Goal: Task Accomplishment & Management: Complete application form

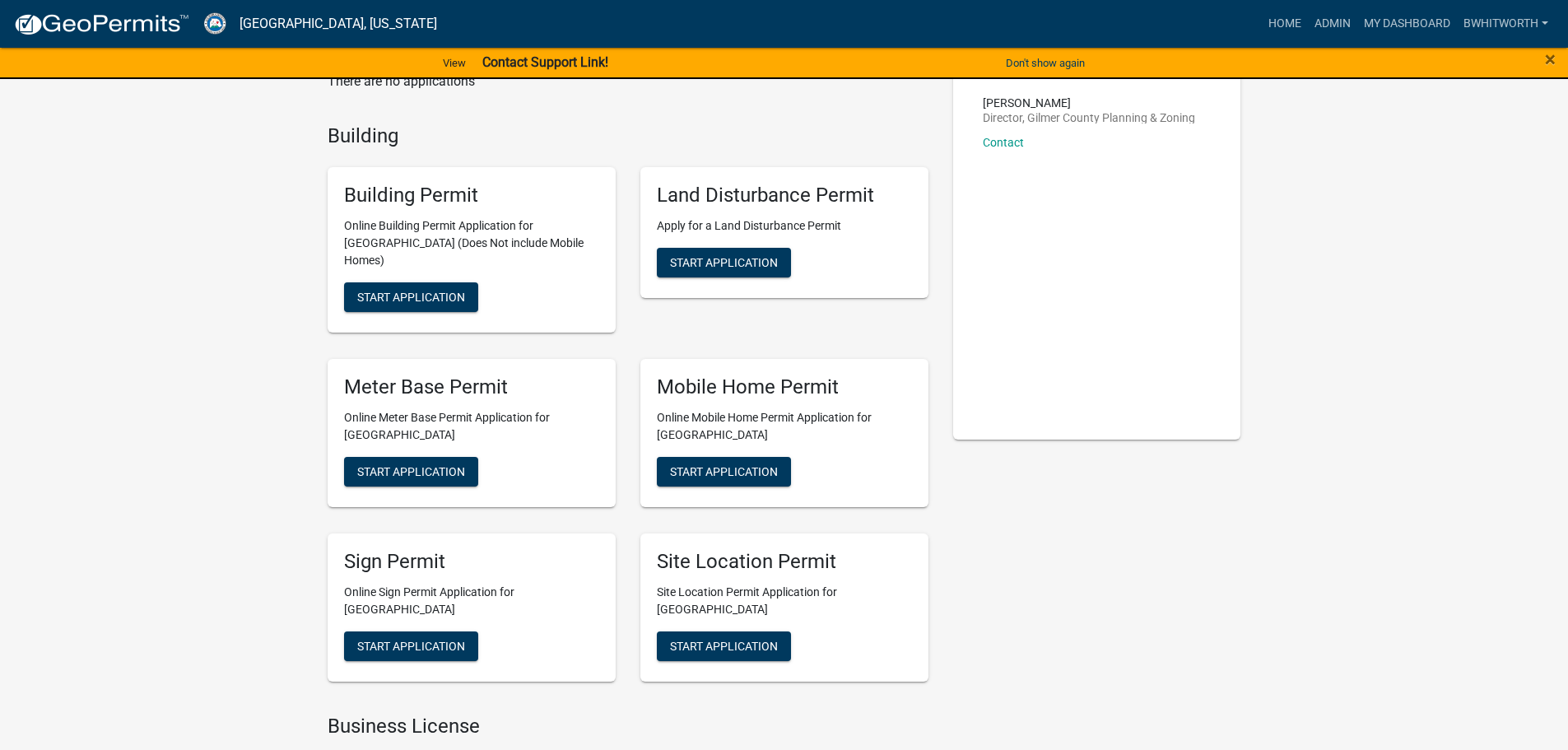
scroll to position [247, 0]
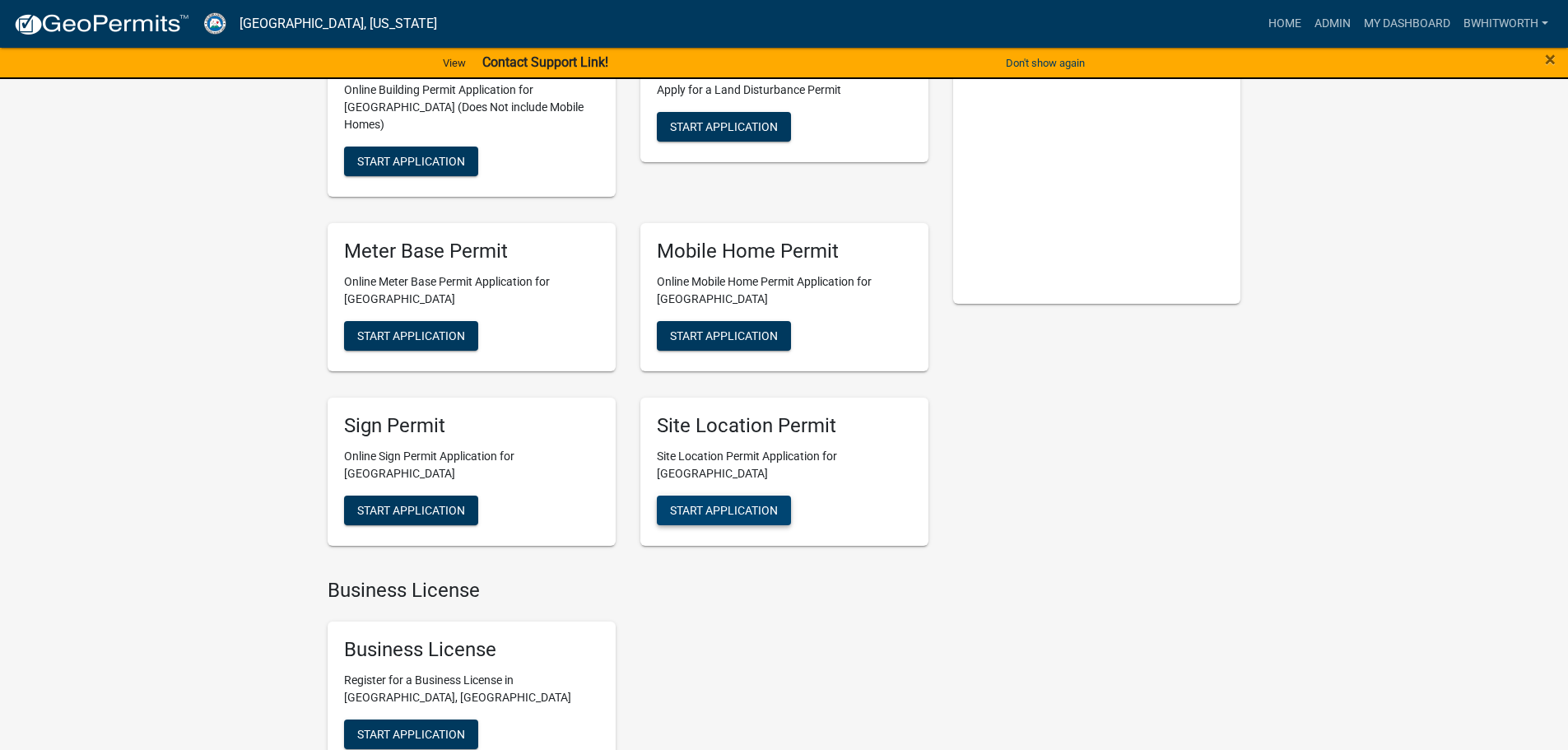
click at [717, 503] on span "Start Application" at bounding box center [723, 509] width 108 height 13
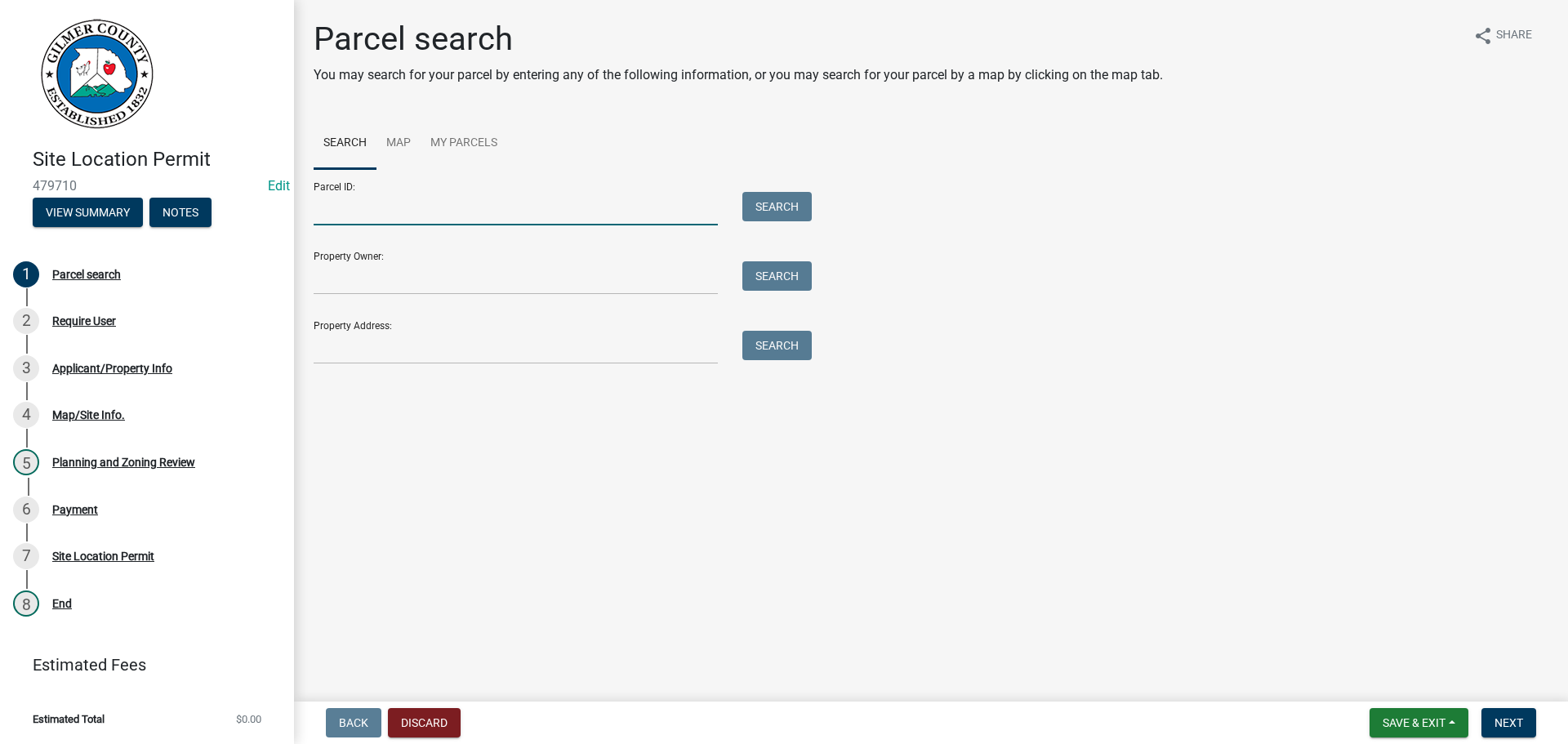
drag, startPoint x: 449, startPoint y: 220, endPoint x: 492, endPoint y: 214, distance: 43.4
click at [449, 220] on input "Parcel ID:" at bounding box center [515, 208] width 404 height 34
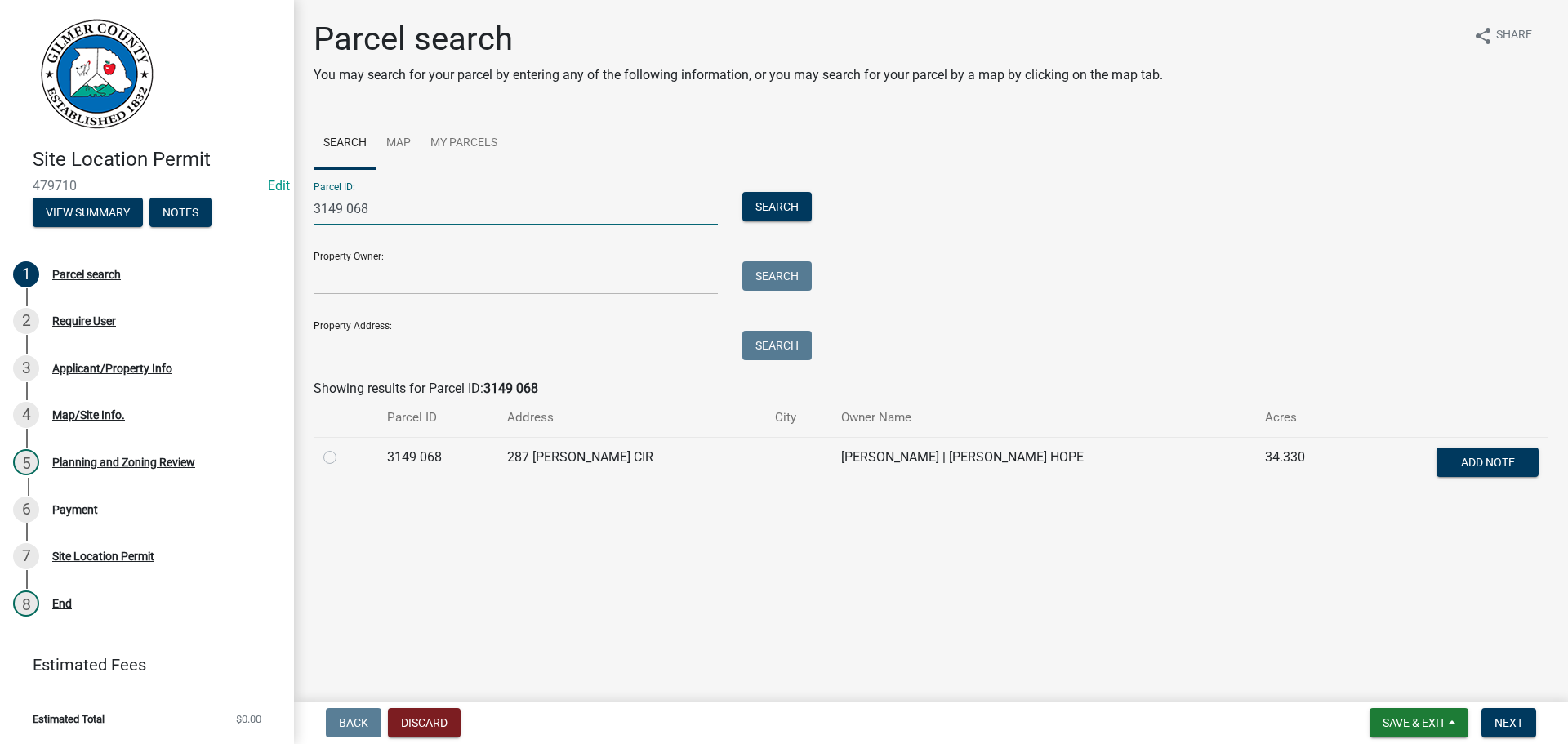
type input "3149 068"
click at [343, 448] on label at bounding box center [343, 448] width 0 height 0
click at [343, 458] on 068 "radio" at bounding box center [348, 453] width 11 height 11
radio 068 "true"
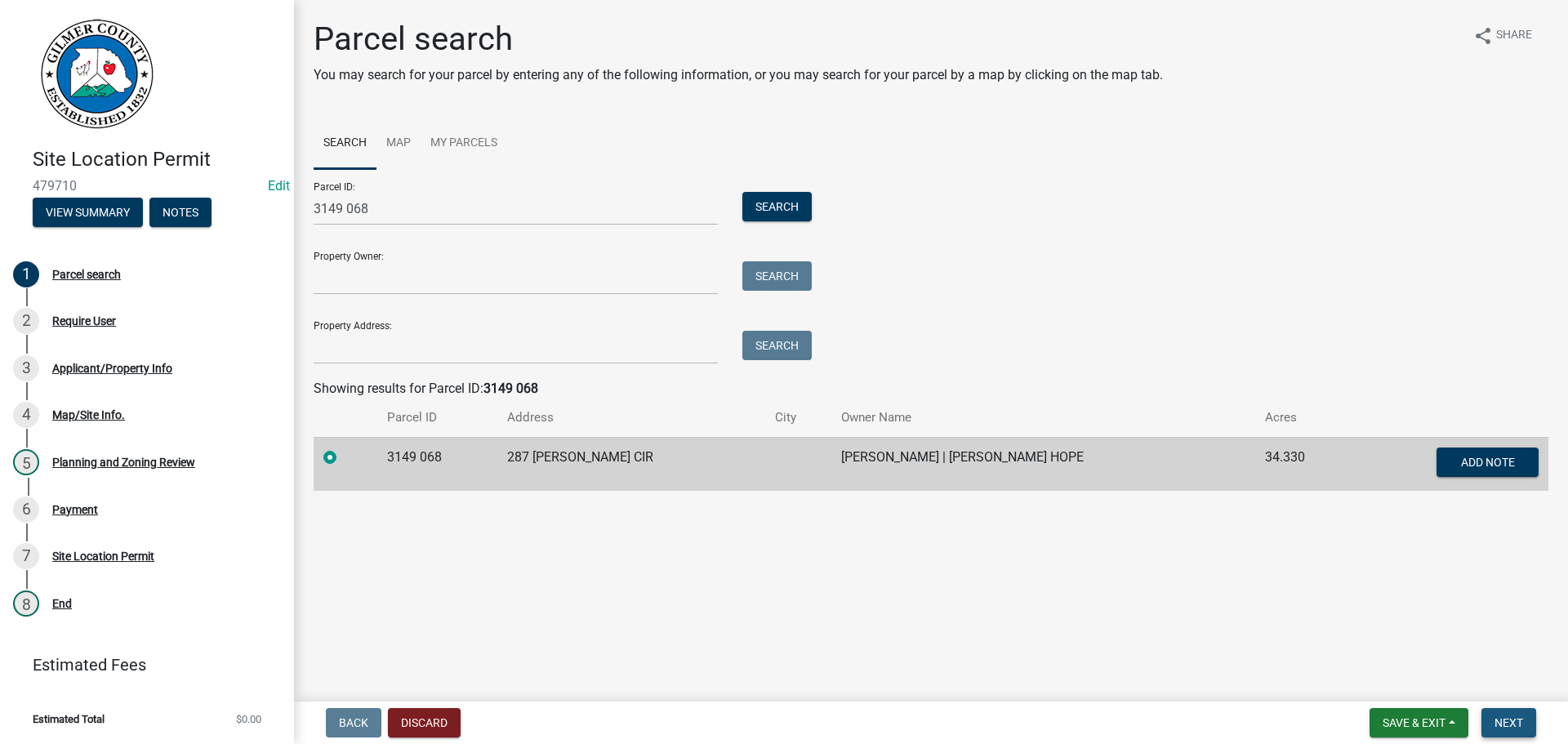
click at [1511, 719] on span "Next" at bounding box center [1508, 722] width 28 height 13
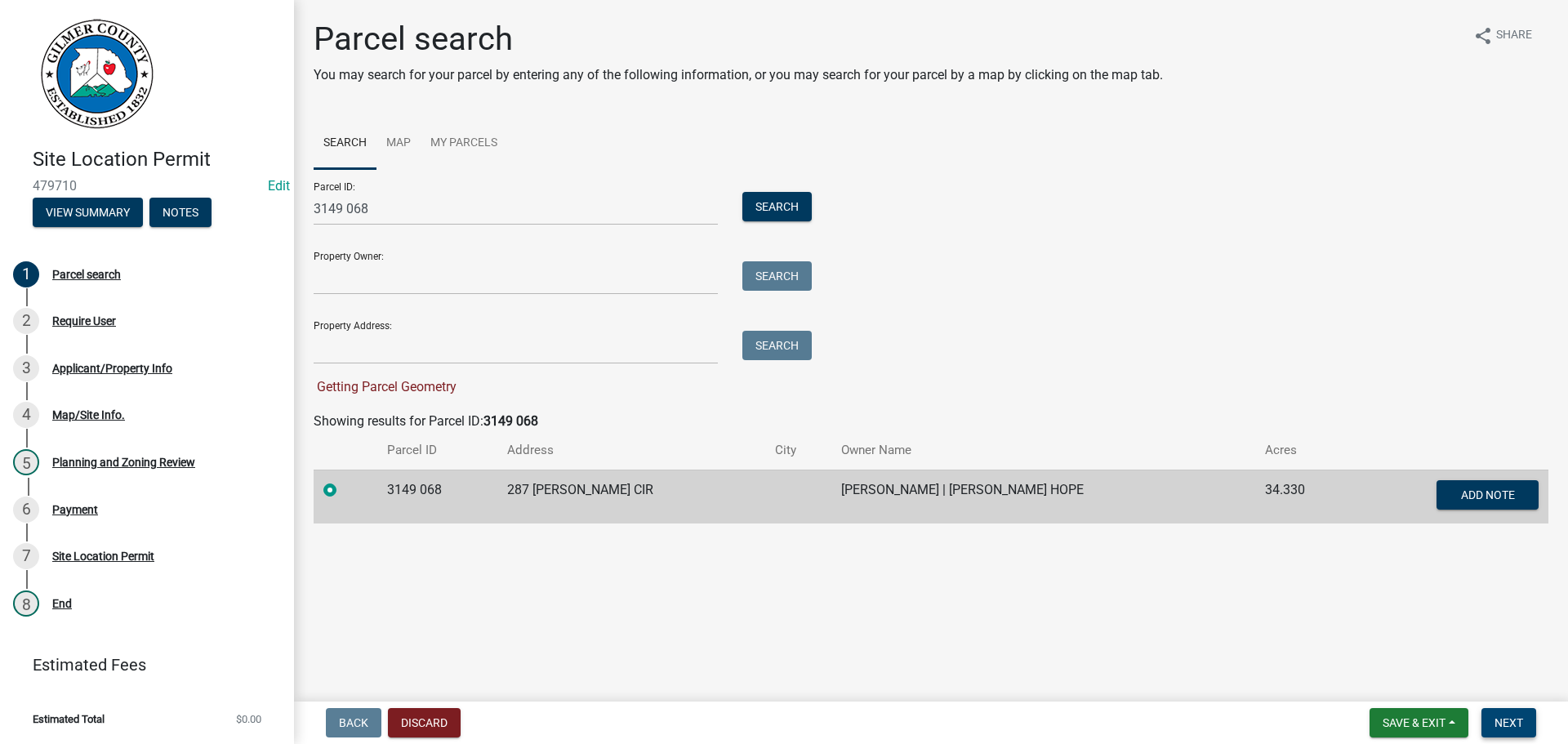
click at [1511, 726] on span "Next" at bounding box center [1508, 722] width 28 height 13
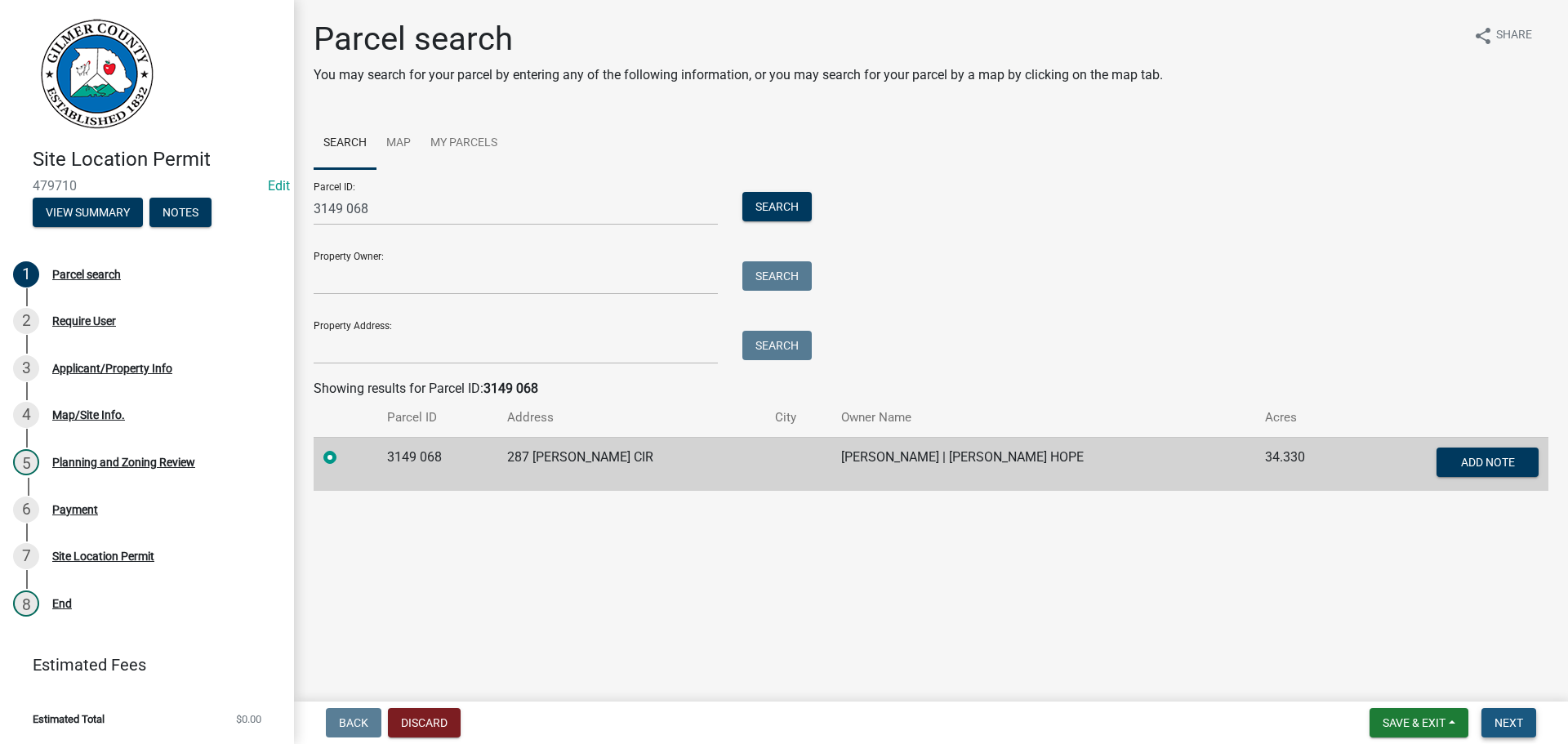
click at [1509, 718] on span "Next" at bounding box center [1508, 722] width 28 height 13
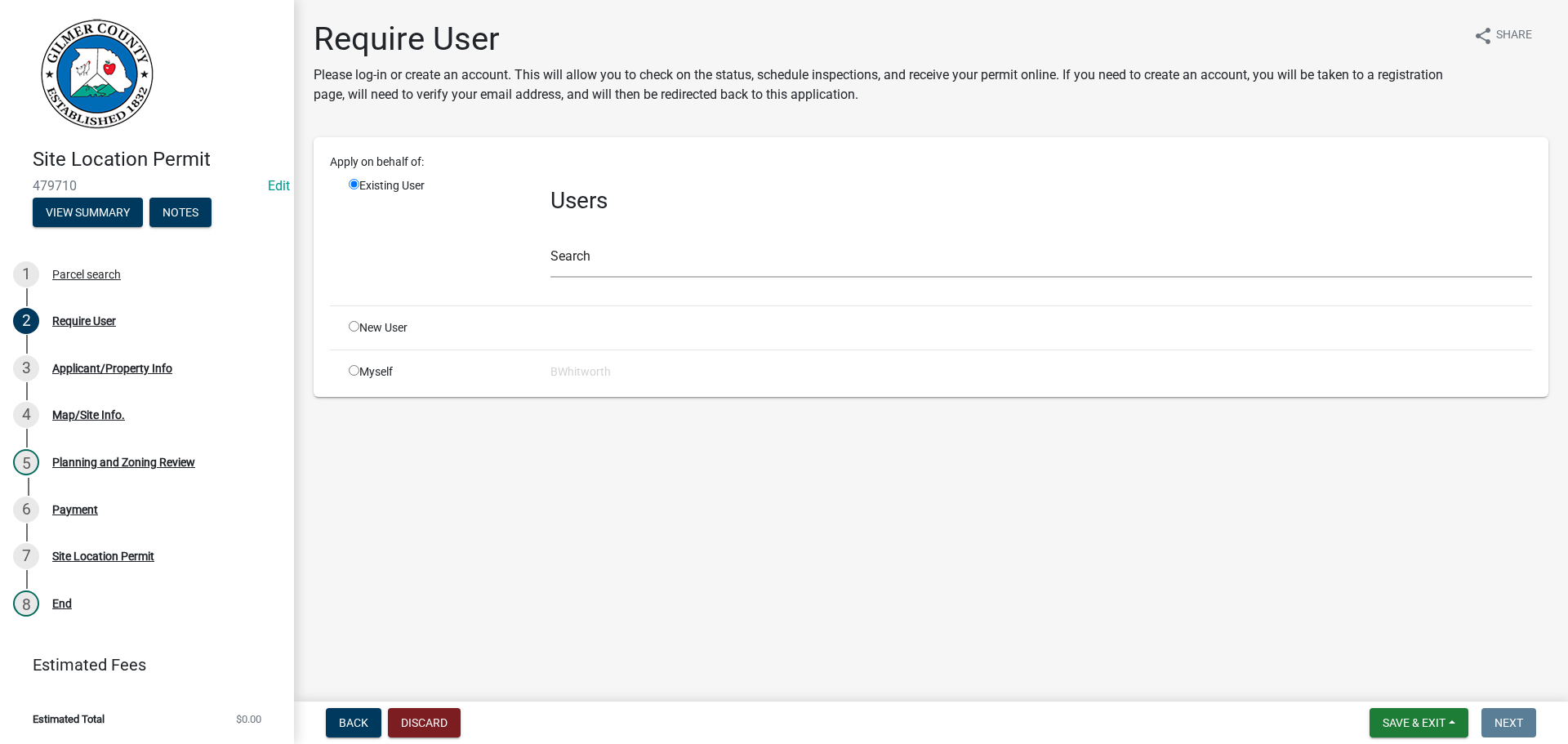
click at [352, 325] on input "radio" at bounding box center [354, 326] width 11 height 11
radio input "true"
radio input "false"
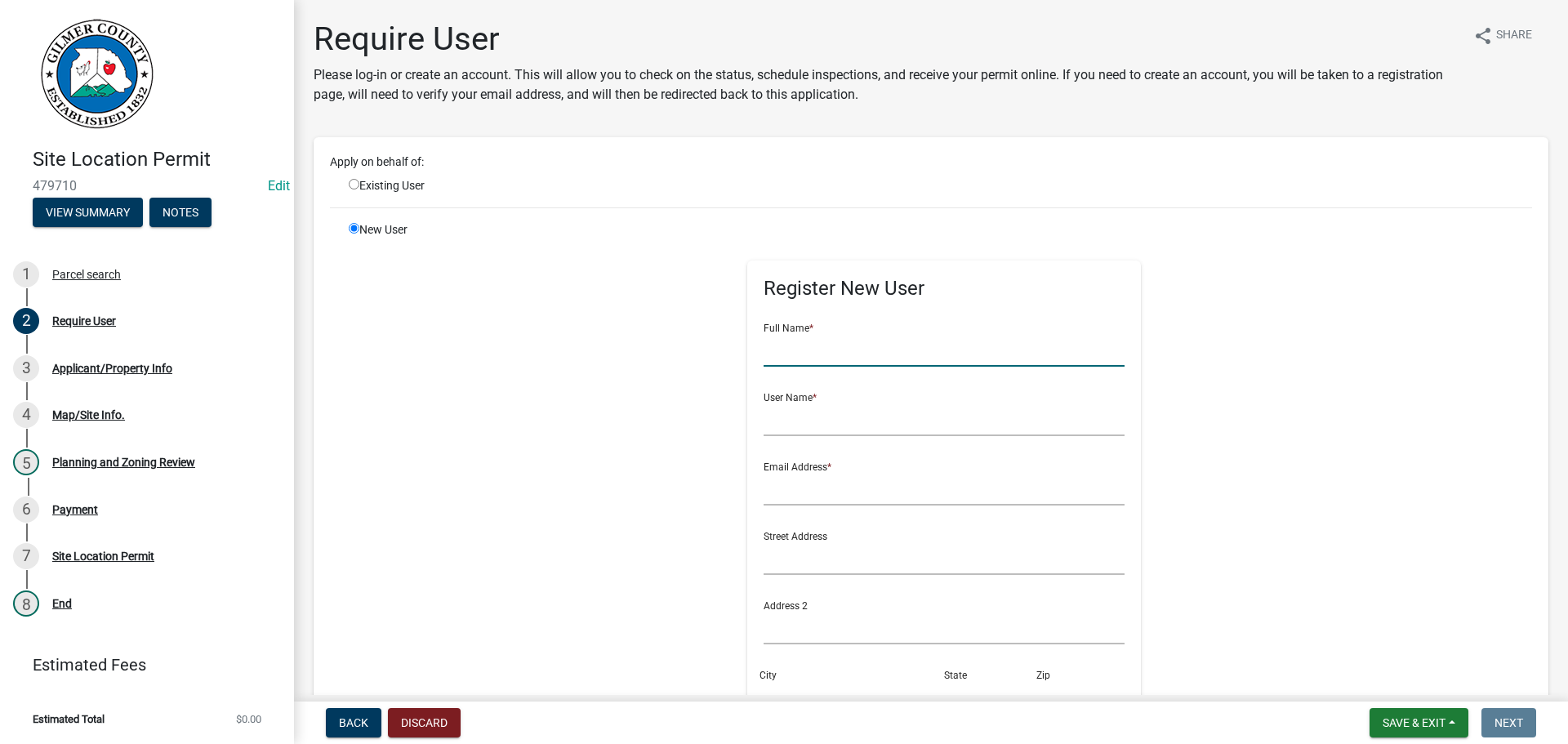
click at [787, 346] on input "text" at bounding box center [944, 349] width 362 height 34
type input "[PERSON_NAME]"
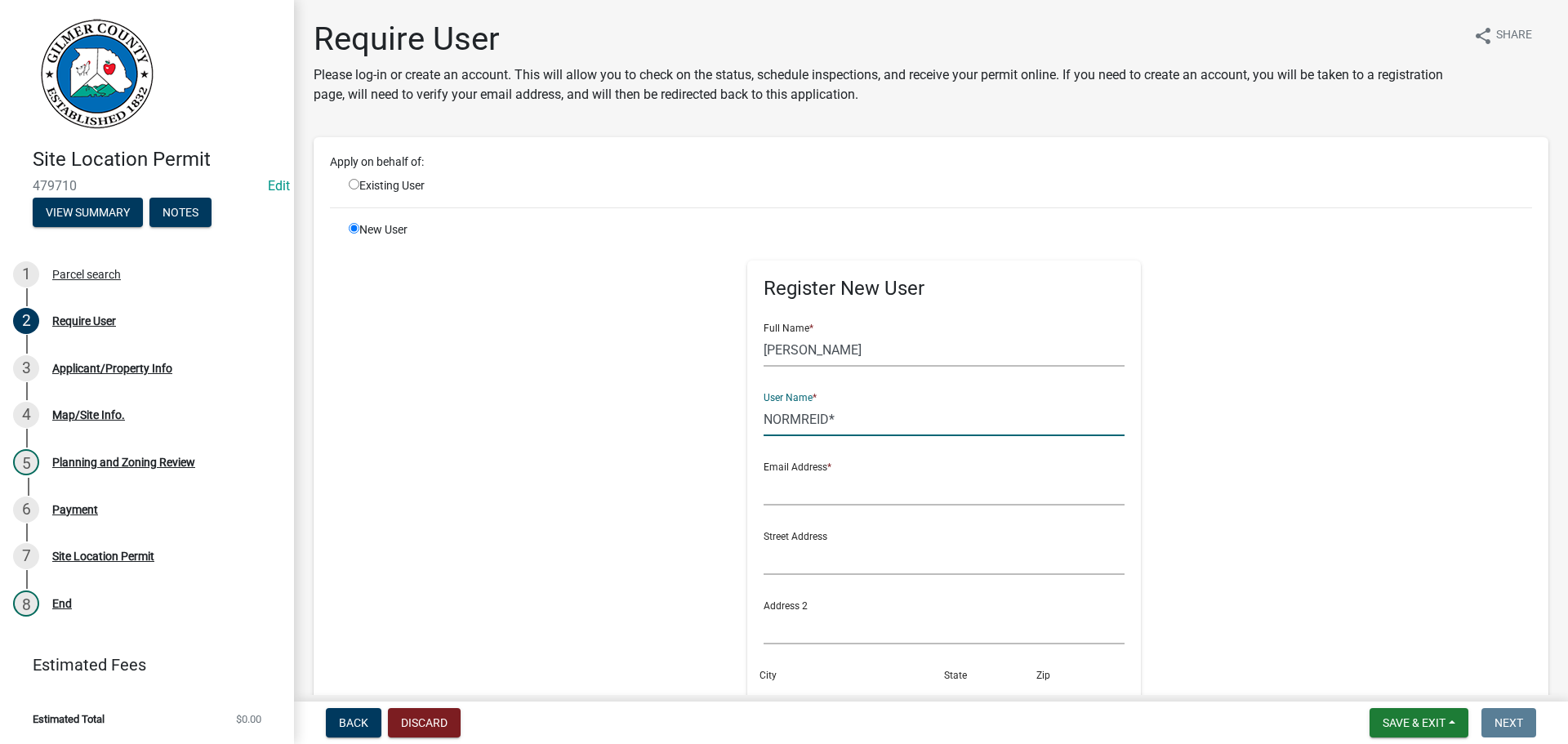
type input "NORMREID*"
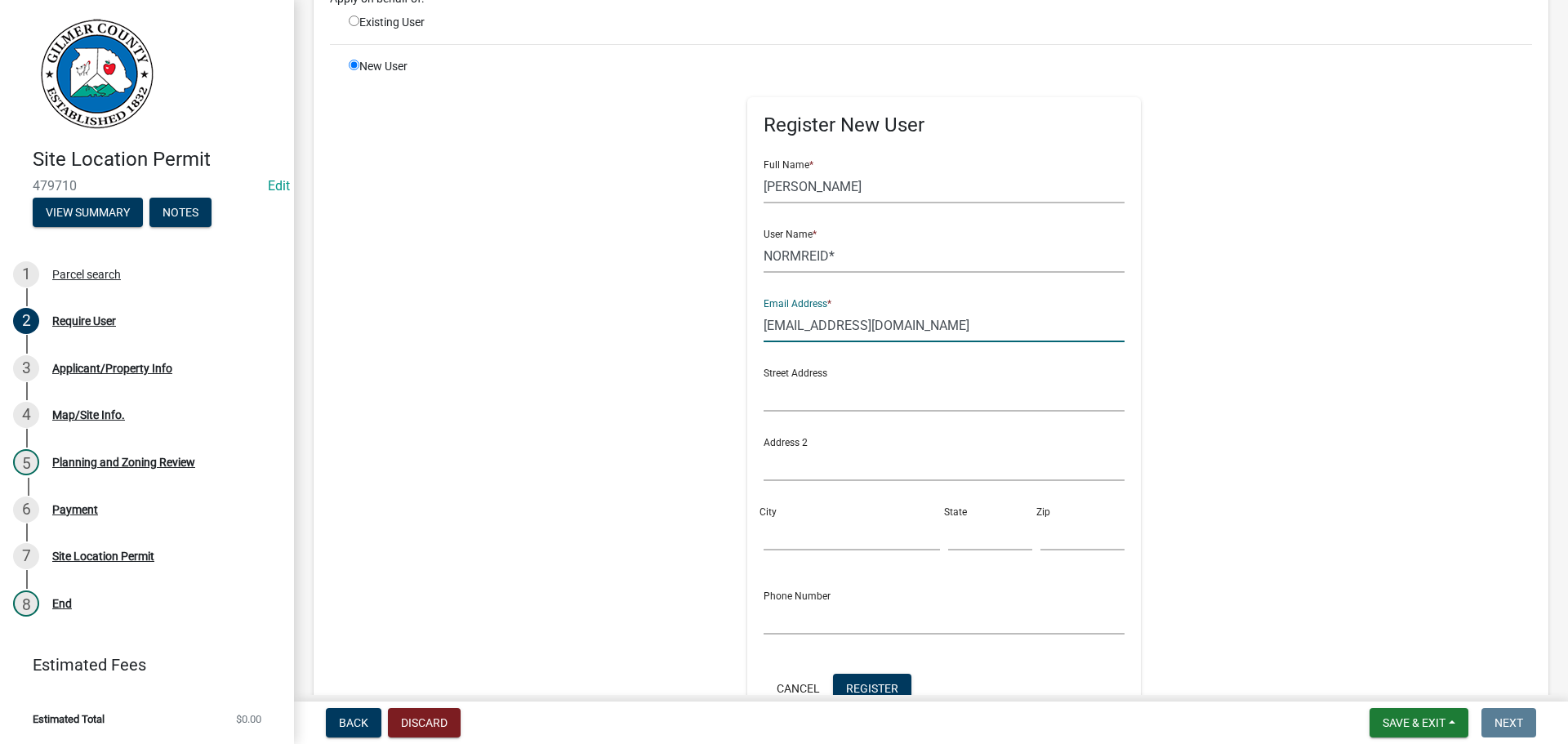
scroll to position [245, 0]
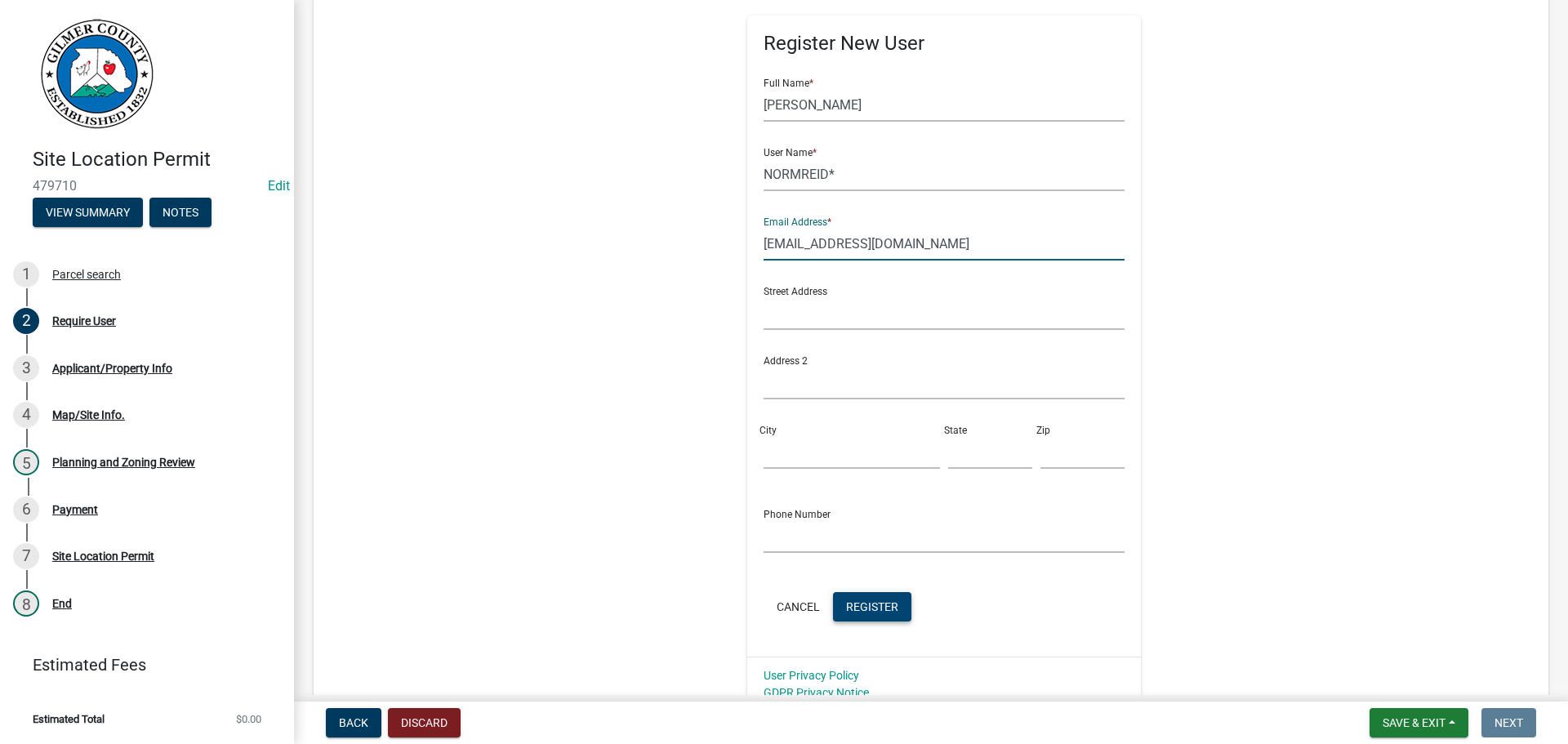
type input "[EMAIL_ADDRESS][DOMAIN_NAME]"
click at [867, 606] on span "Register" at bounding box center [872, 605] width 52 height 13
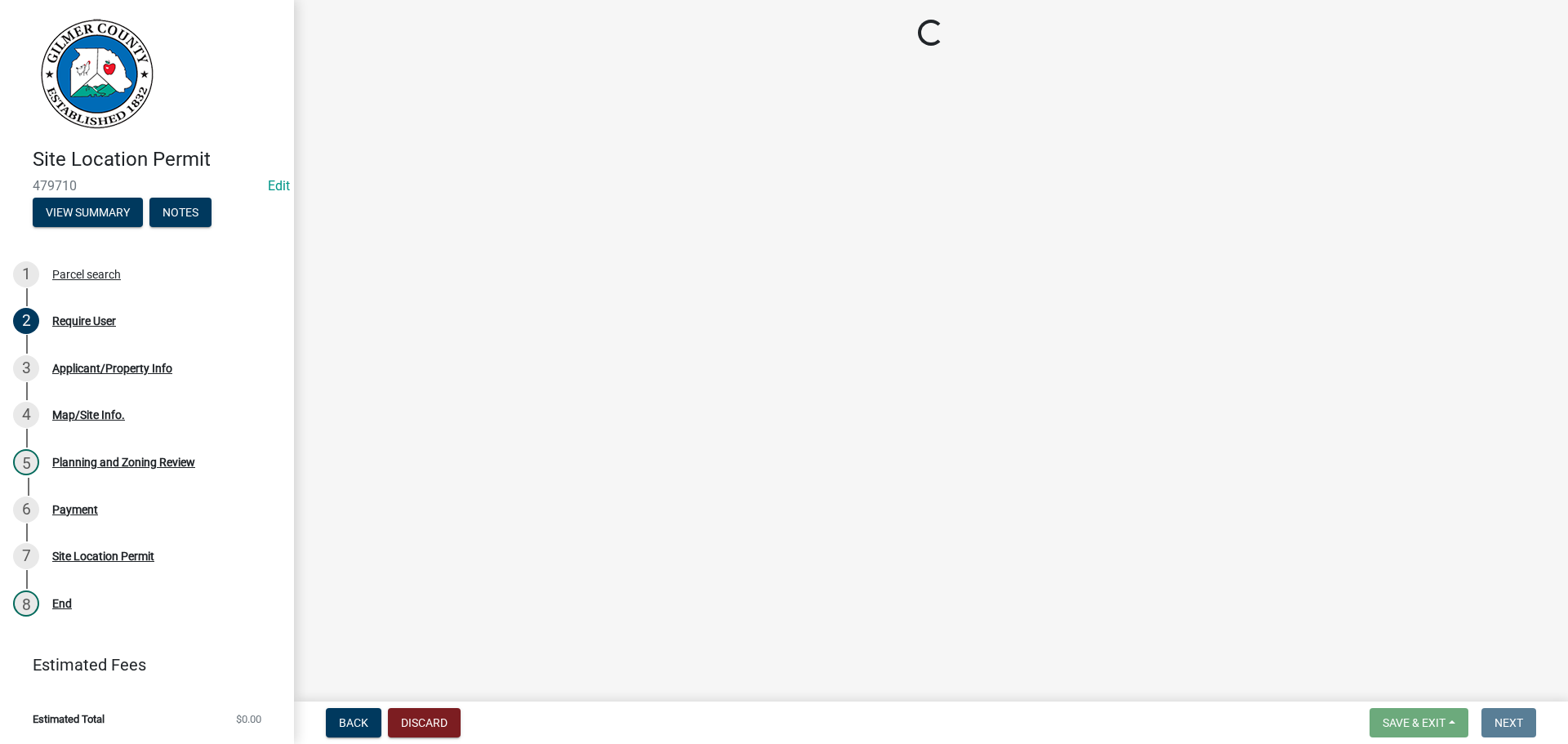
scroll to position [0, 0]
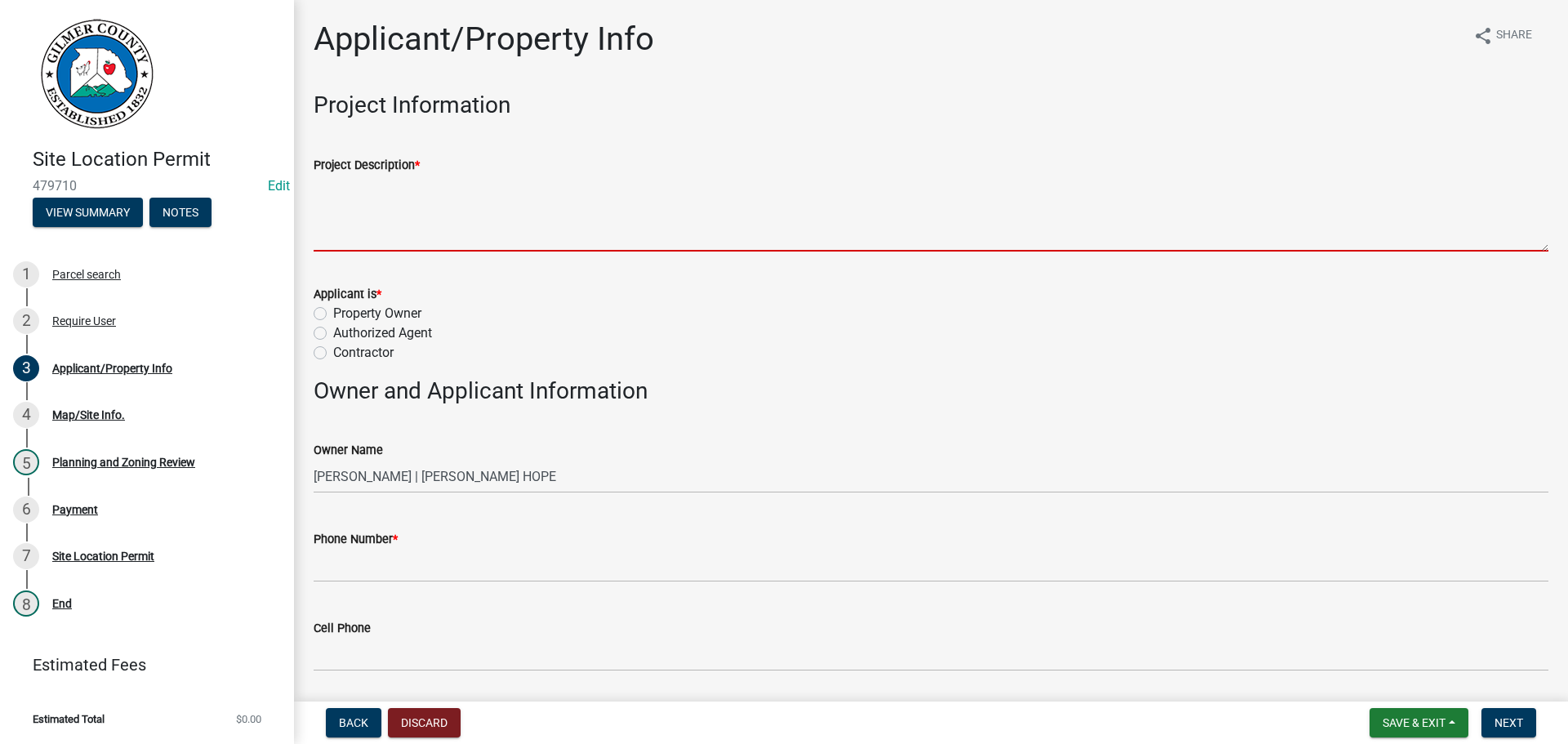
click at [418, 197] on textarea "Project Description *" at bounding box center [931, 213] width 1234 height 77
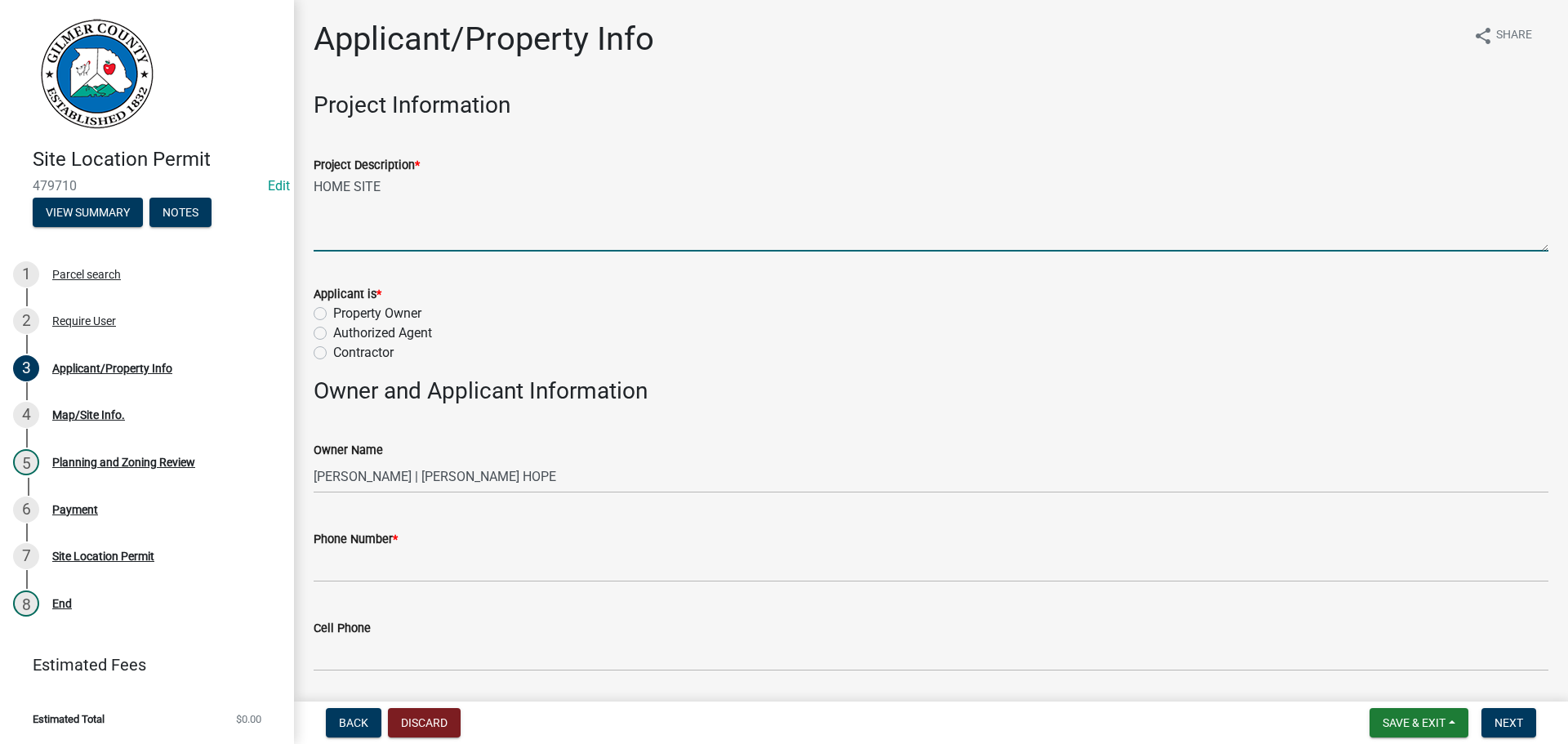
type textarea "HOME SITE"
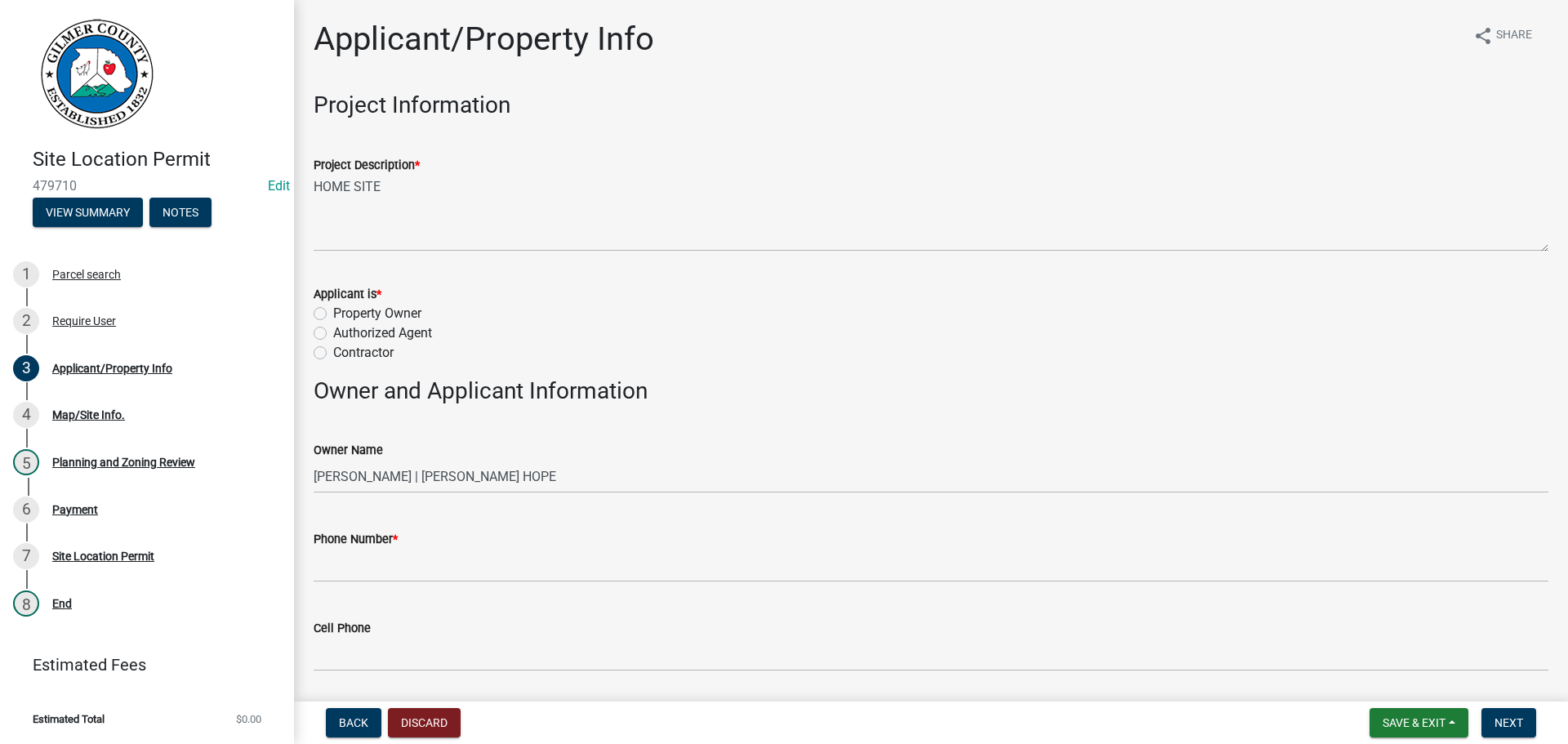
click at [333, 352] on label "Contractor" at bounding box center [363, 352] width 60 height 19
click at [333, 352] on input "Contractor" at bounding box center [338, 348] width 11 height 11
radio input "true"
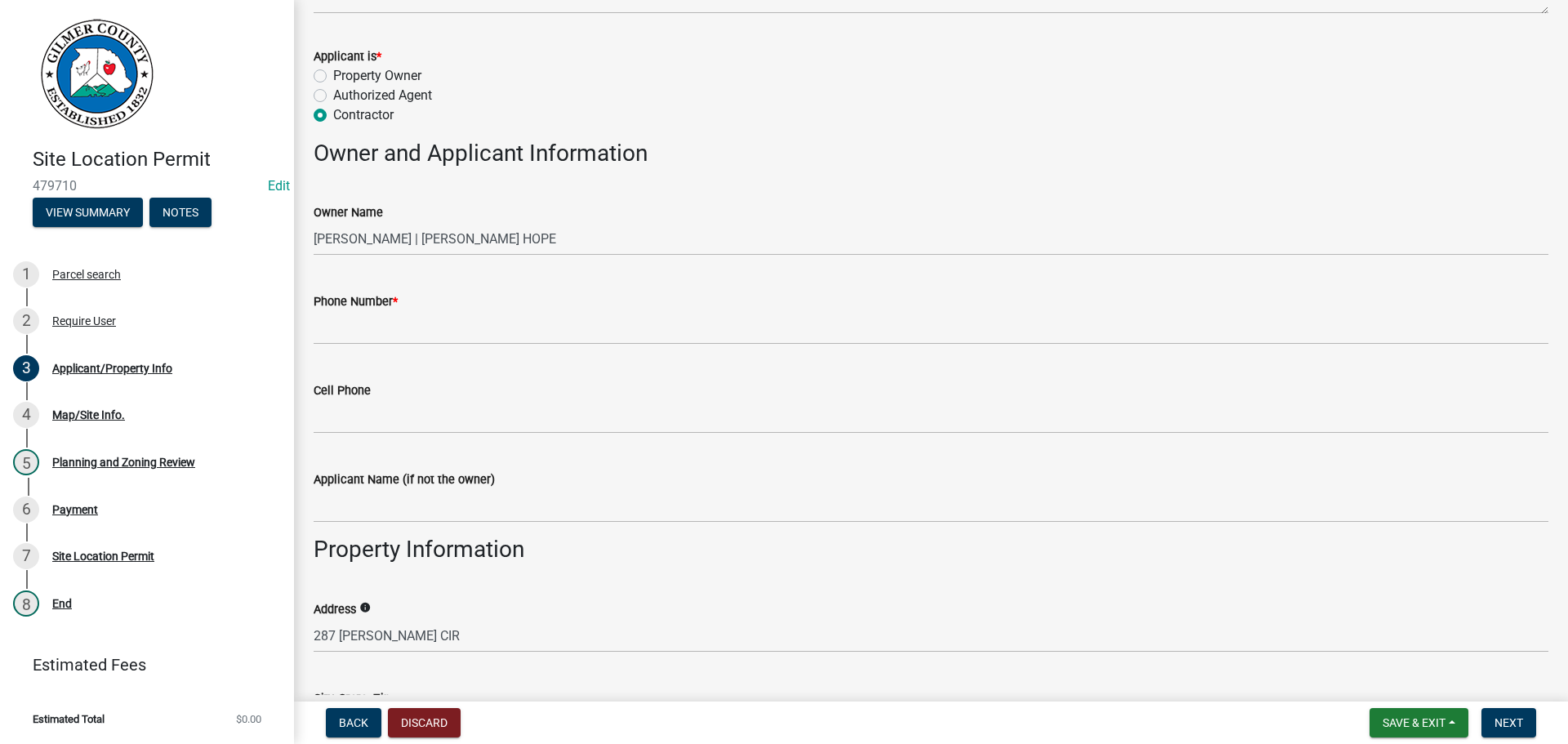
scroll to position [245, 0]
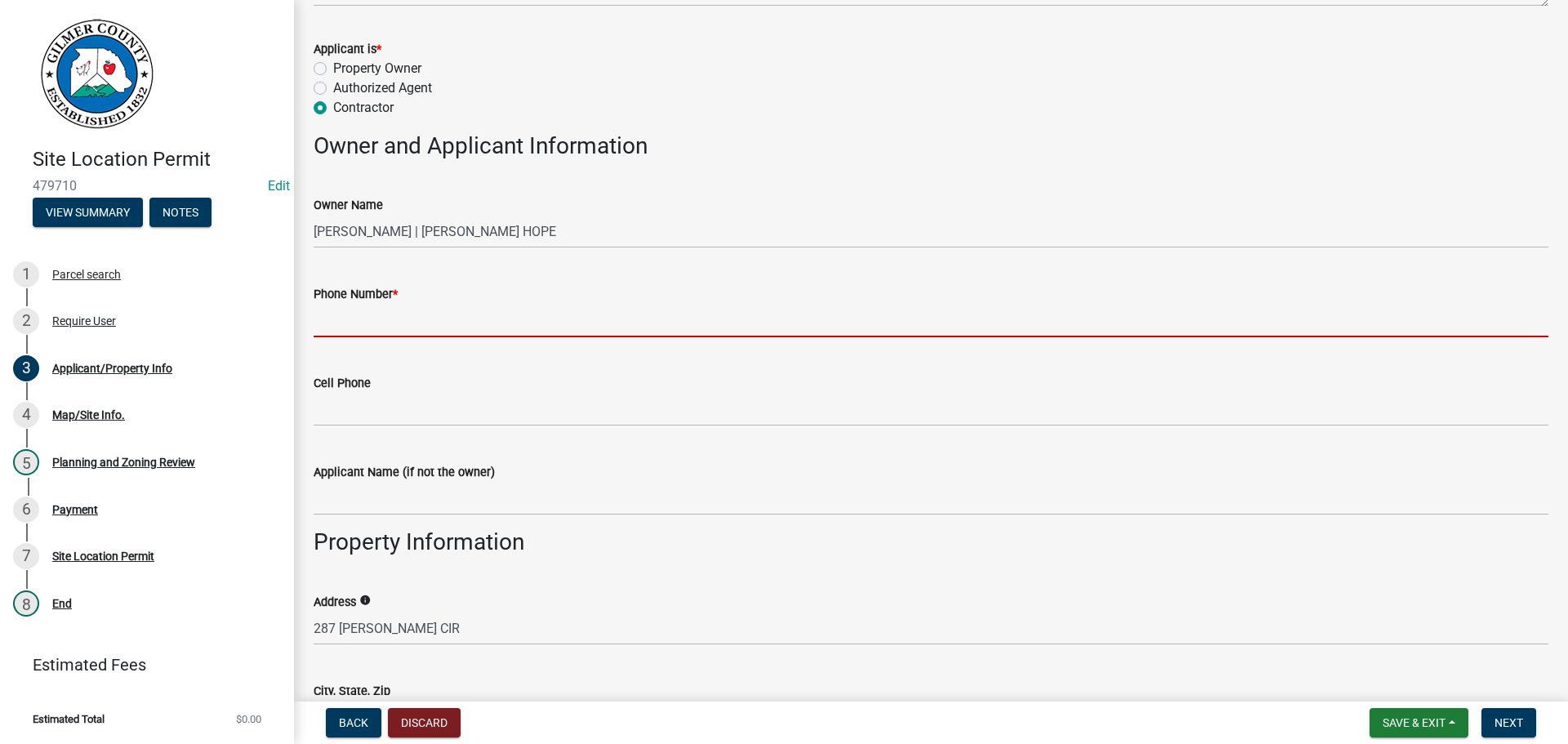
drag, startPoint x: 403, startPoint y: 321, endPoint x: 1255, endPoint y: 165, distance: 866.2
click at [403, 321] on input "Phone Number *" at bounding box center [931, 320] width 1234 height 34
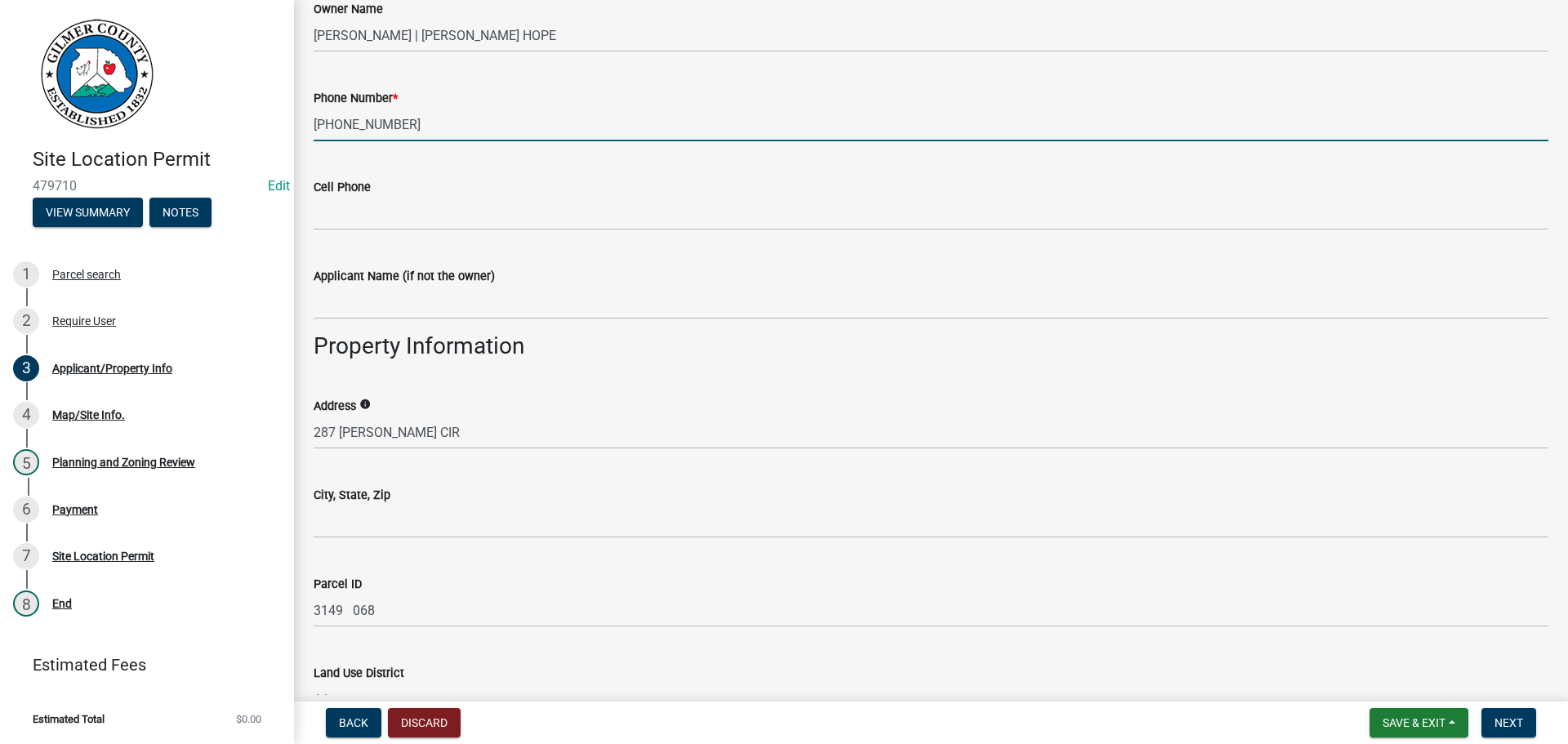
scroll to position [490, 0]
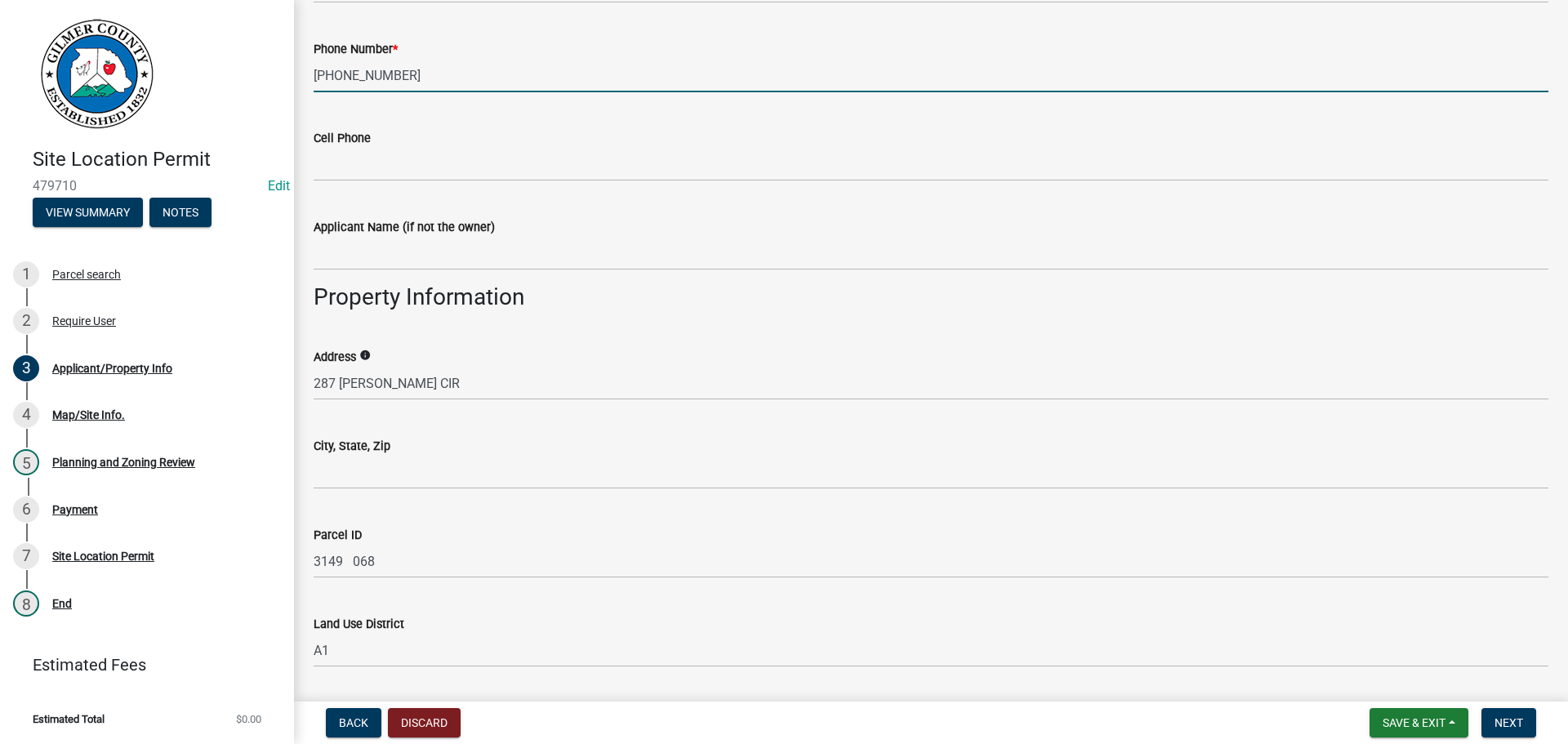
type input "[PHONE_NUMBER]"
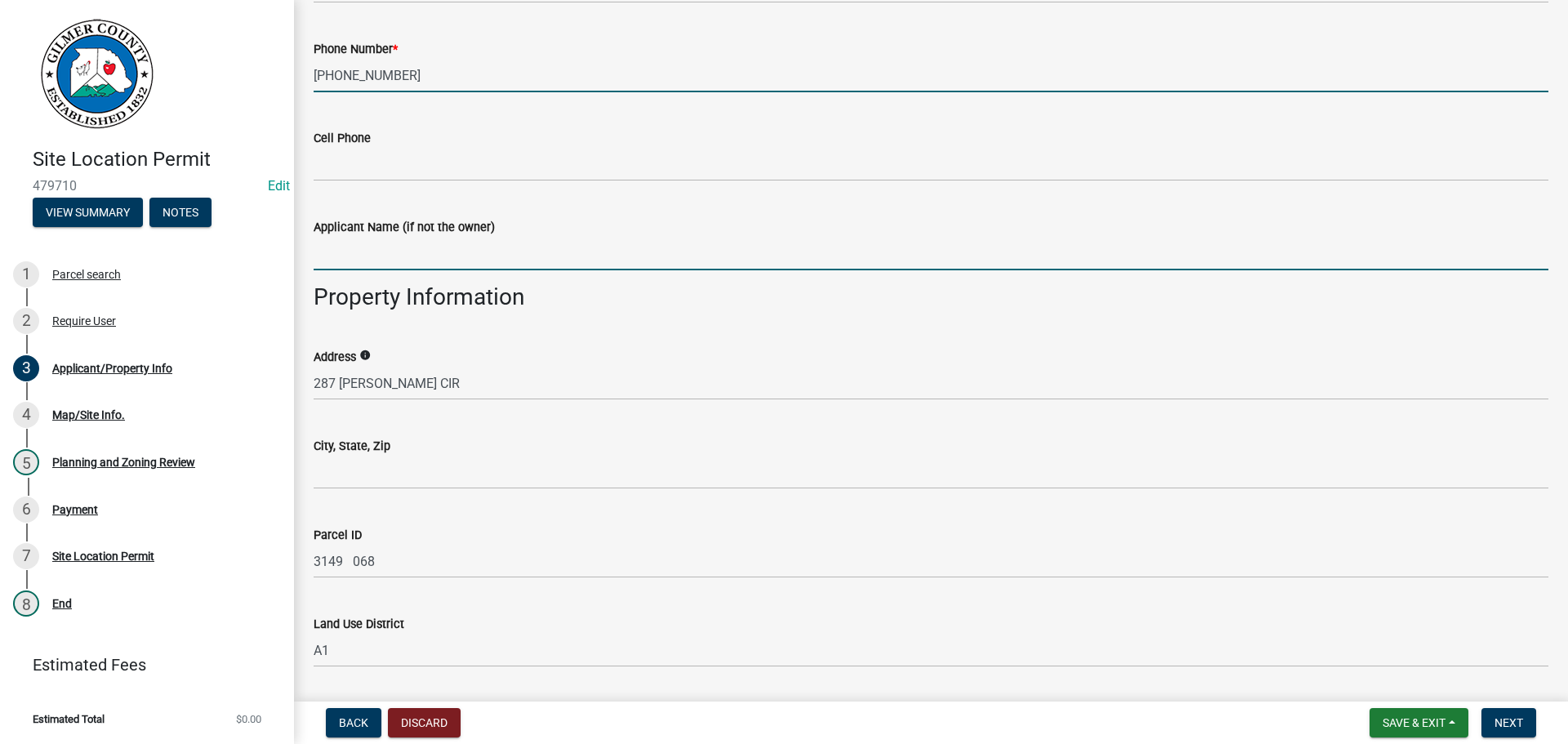
click at [390, 250] on input "Applicant Name (if not the owner)" at bounding box center [931, 253] width 1234 height 34
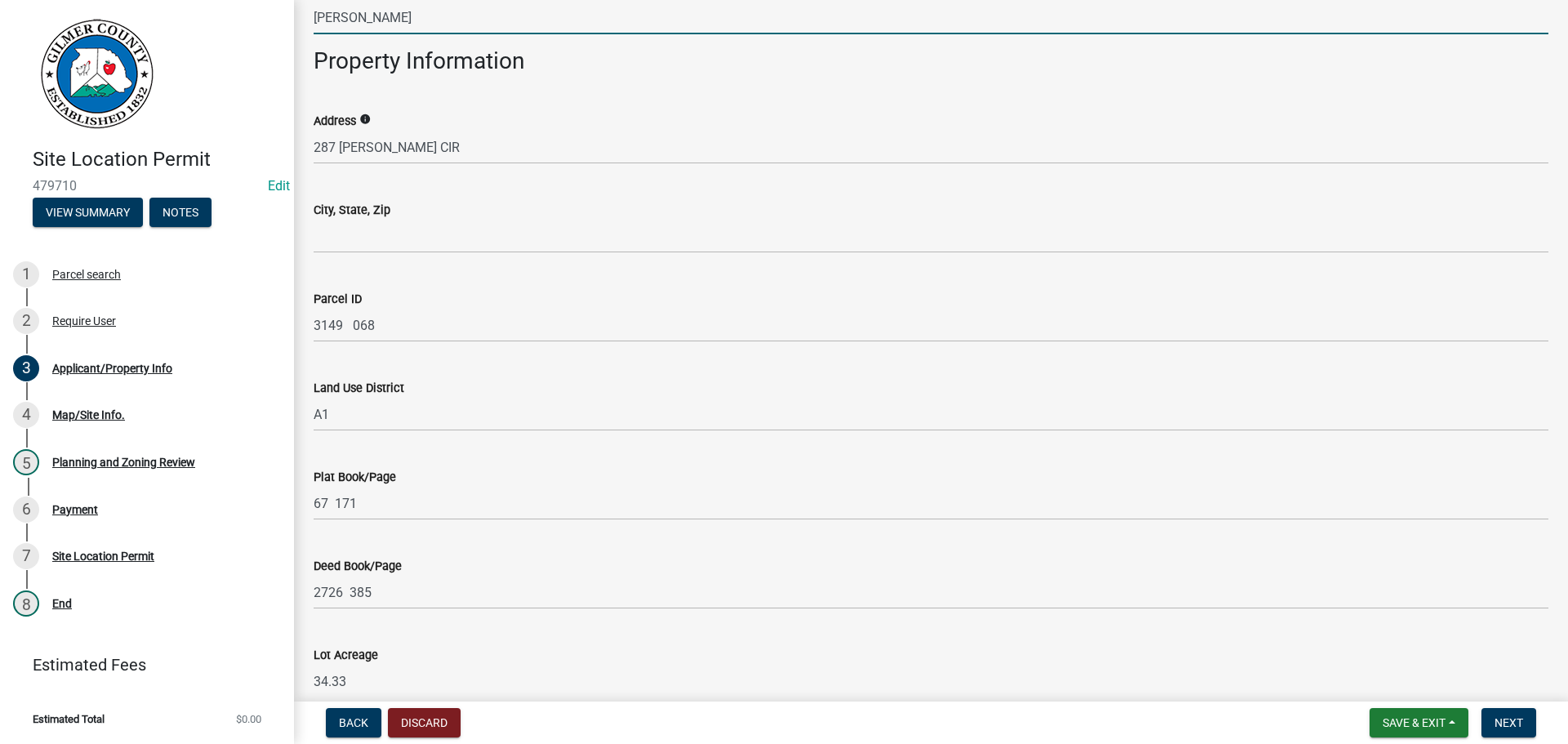
scroll to position [735, 0]
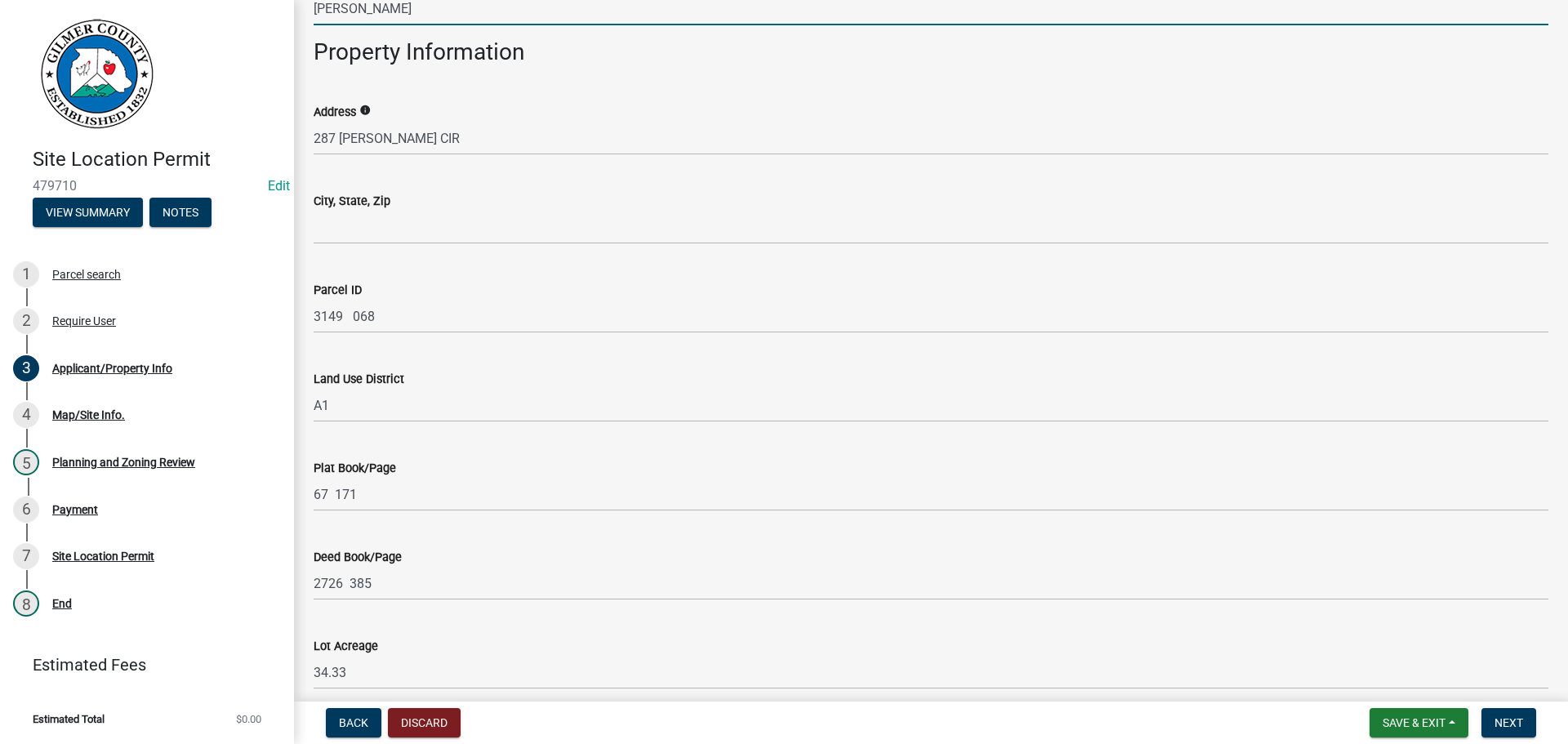
type input "[PERSON_NAME]"
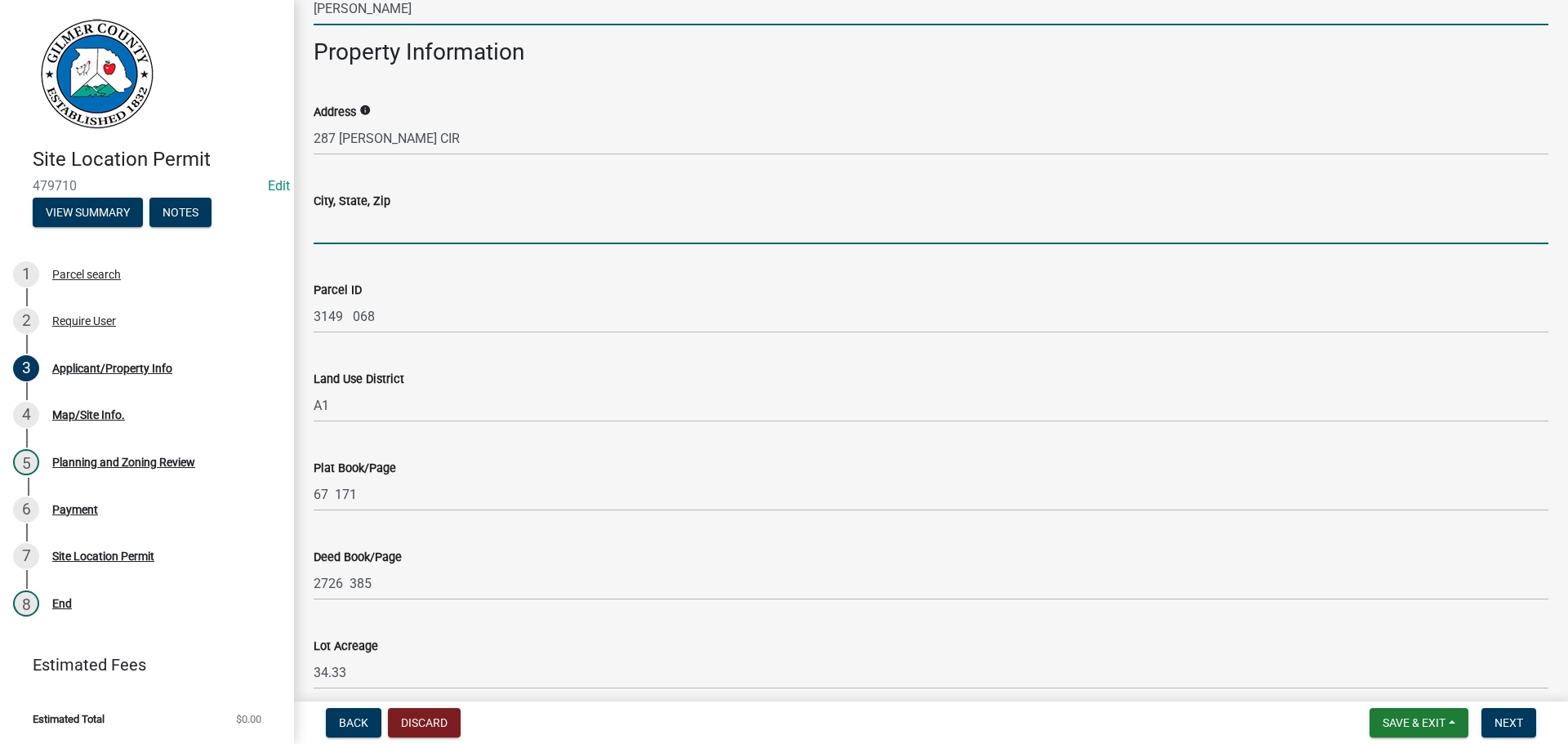
click at [380, 221] on input "City, State, Zip" at bounding box center [931, 227] width 1234 height 34
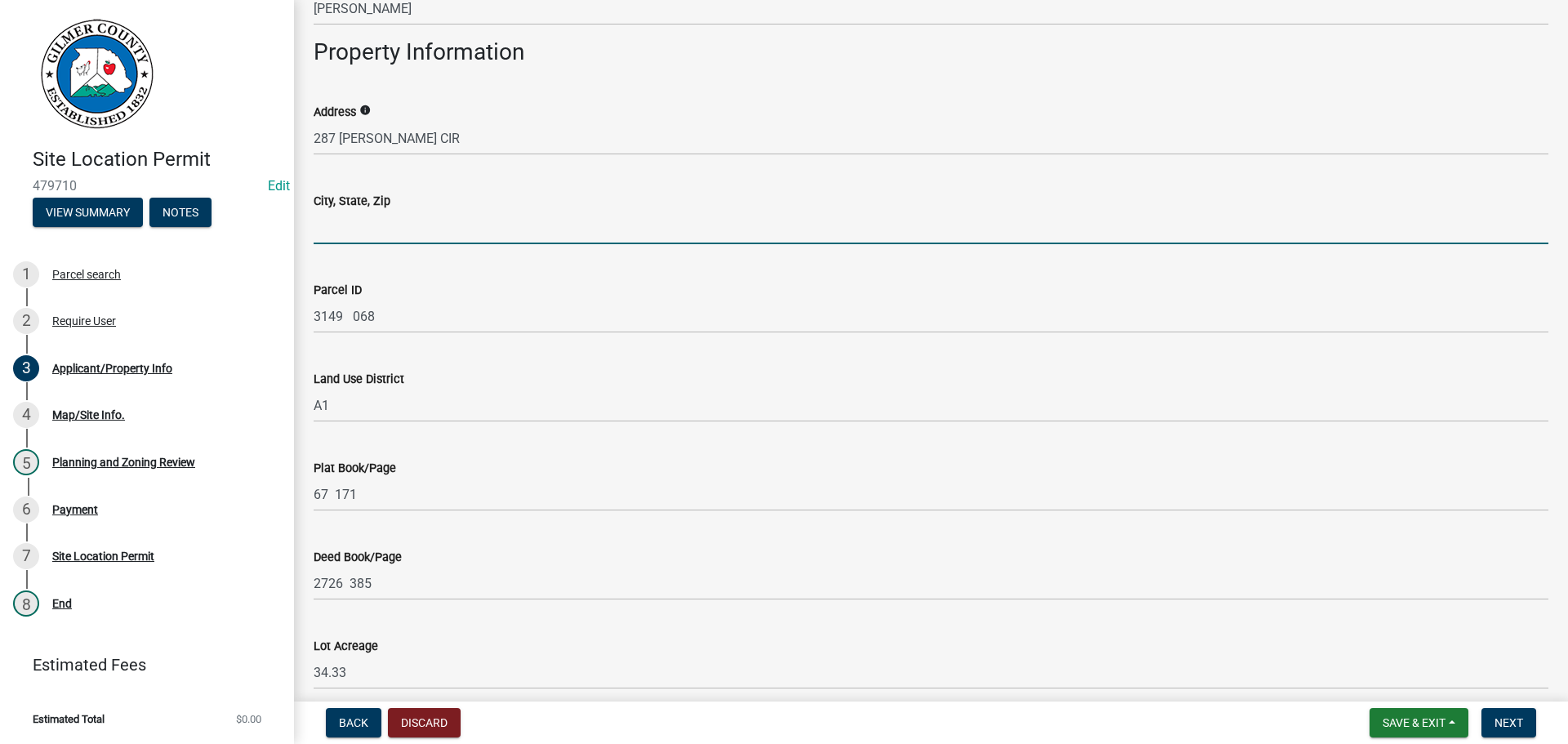
type input "ELLIJAY GA 30536"
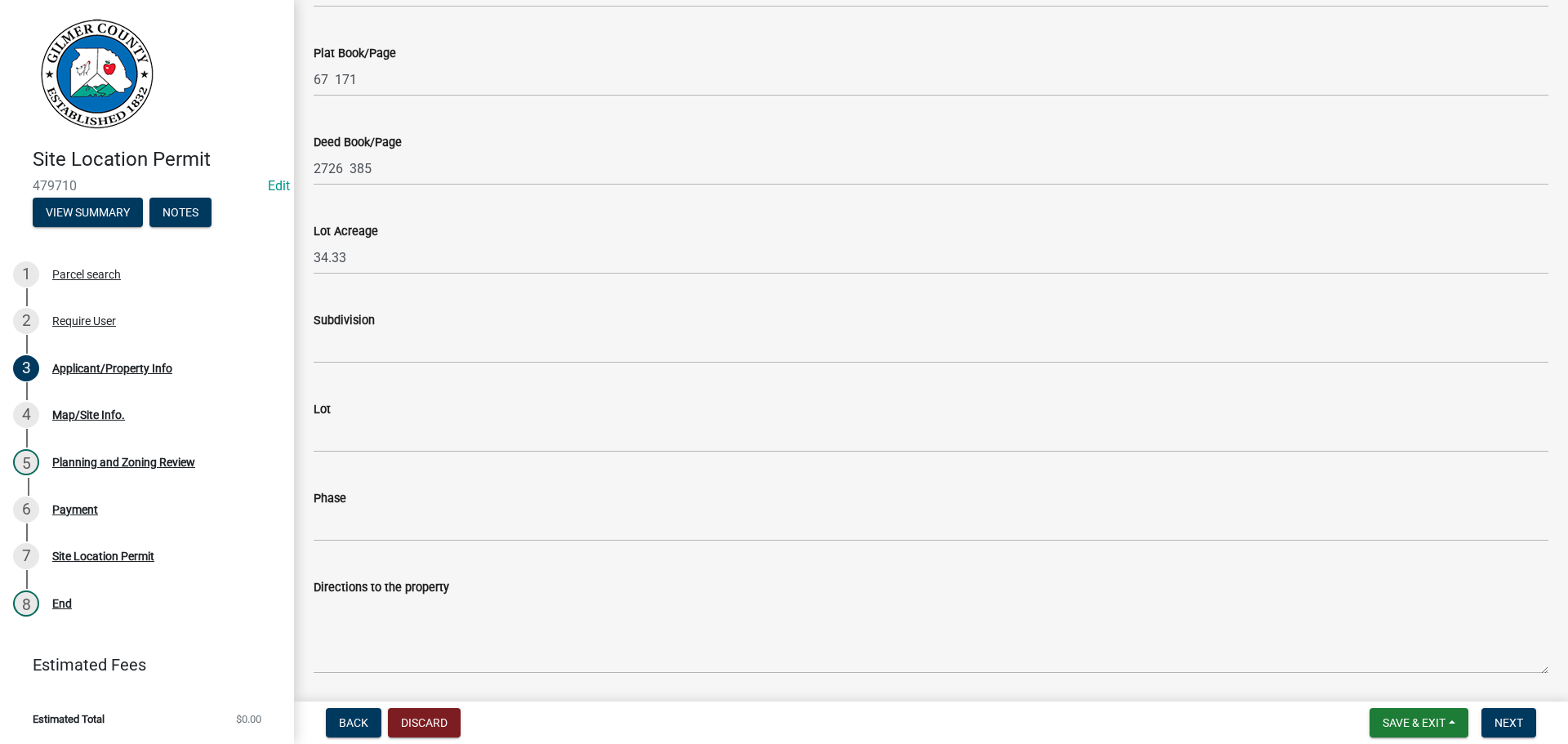
scroll to position [1205, 0]
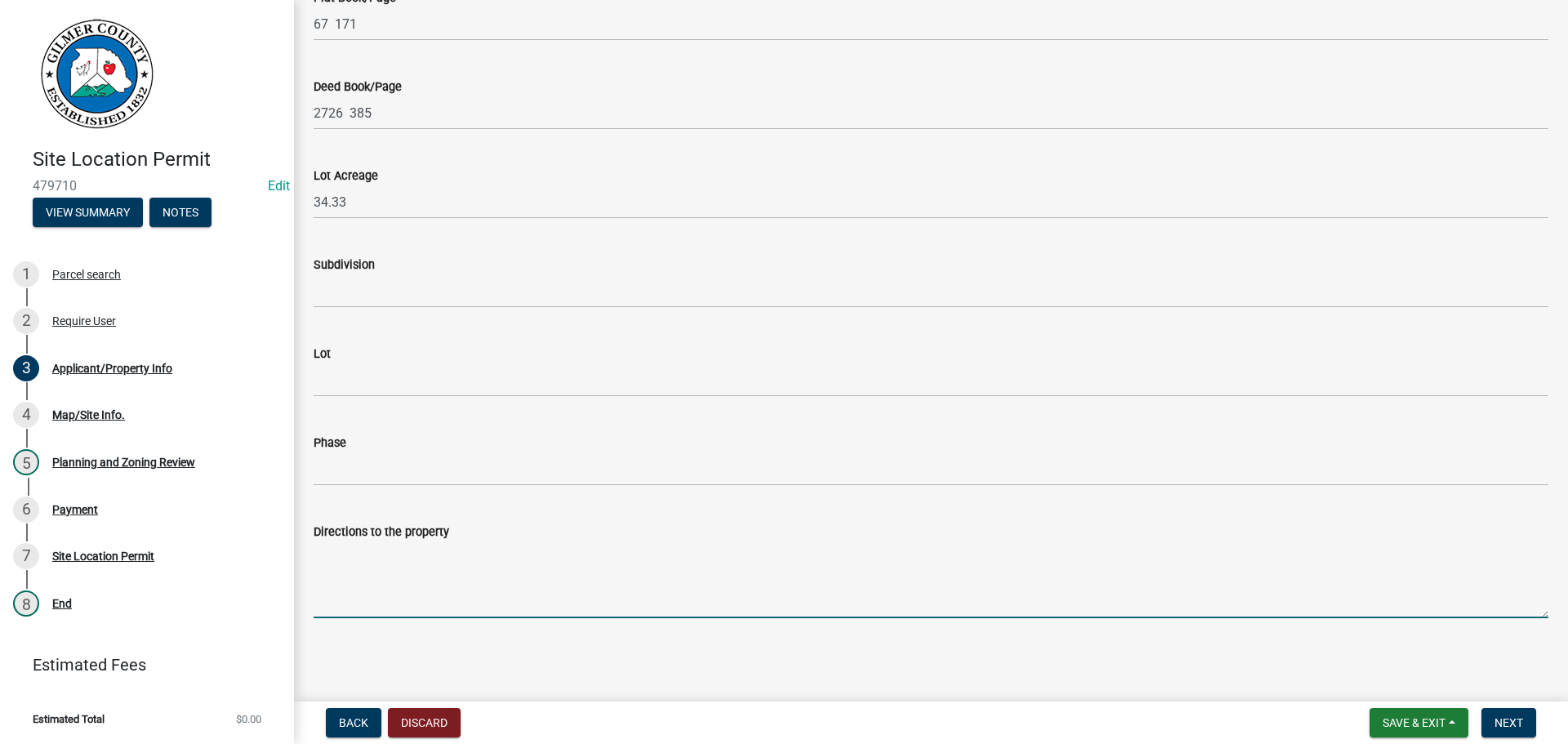
click at [383, 561] on textarea "Directions to the property" at bounding box center [931, 580] width 1234 height 77
click at [318, 561] on textarea "52E, LT ON BIG CREEK, LT ON [PERSON_NAME] CIR, 1ST DRIVE ON RT" at bounding box center [931, 580] width 1234 height 77
type textarea "52E, LT ON BIG CREEK, LT ON [PERSON_NAME] CIR, 1ST DRIVE ON RT"
click at [1492, 718] on button "Next" at bounding box center [1509, 723] width 55 height 29
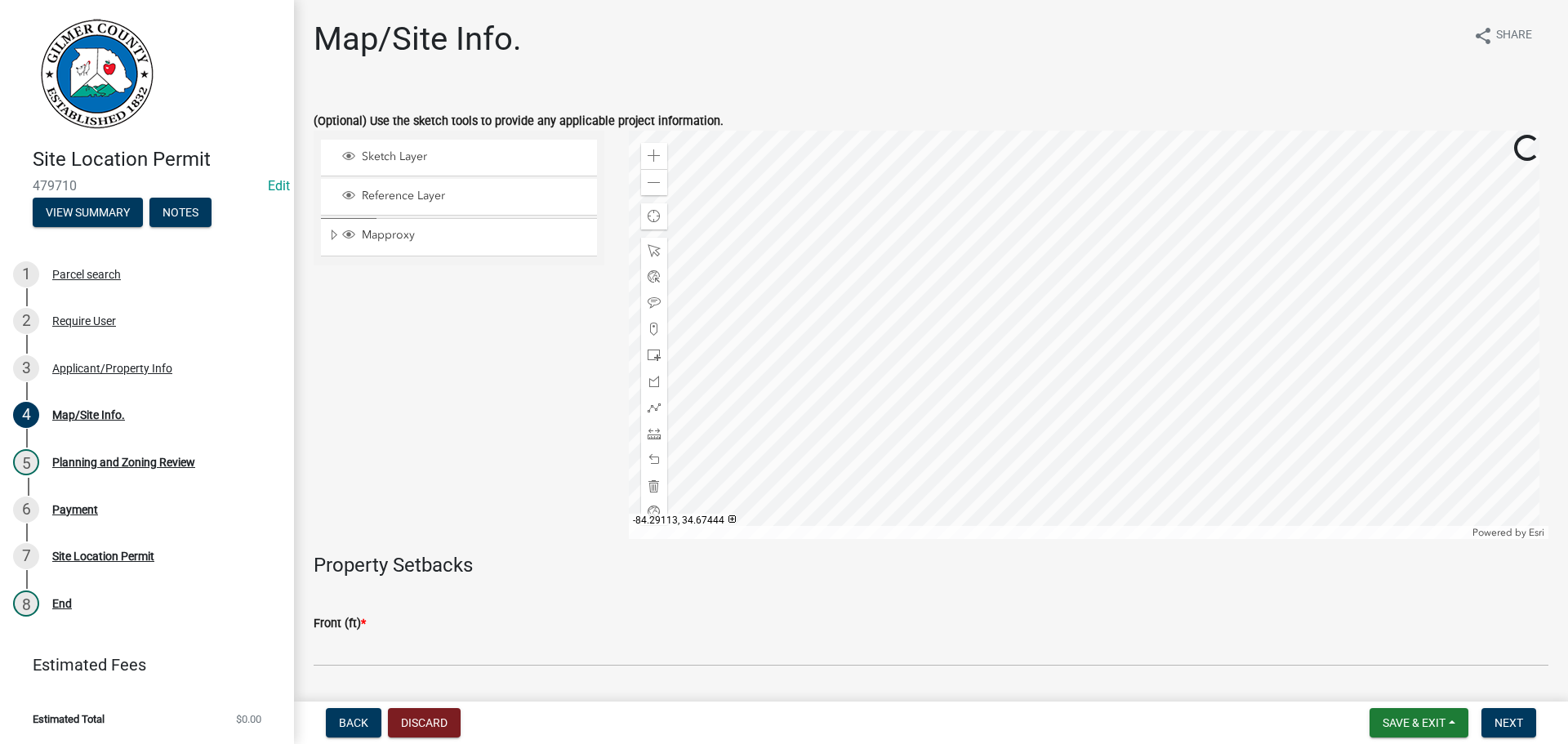
scroll to position [245, 0]
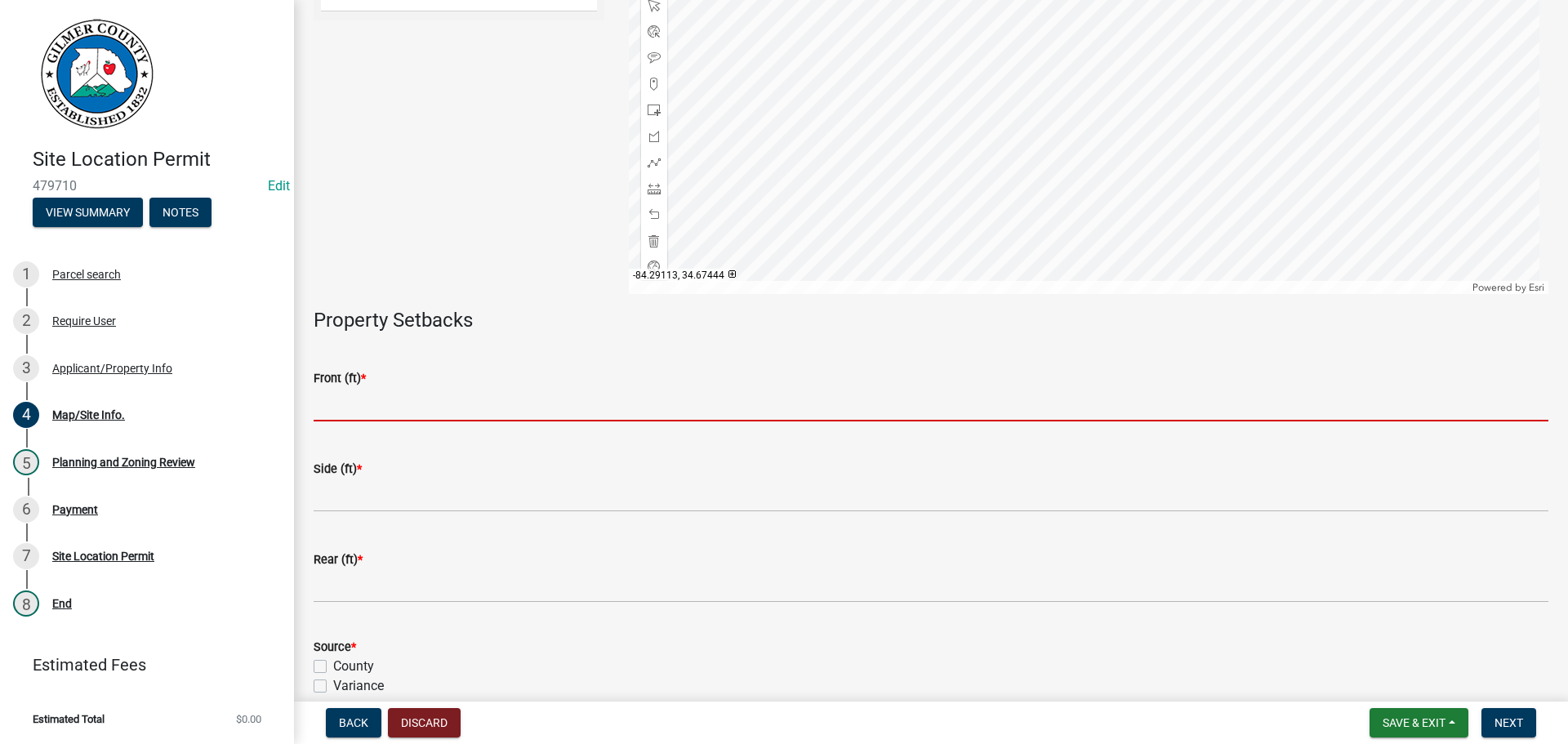
click at [409, 404] on input "text" at bounding box center [931, 404] width 1234 height 34
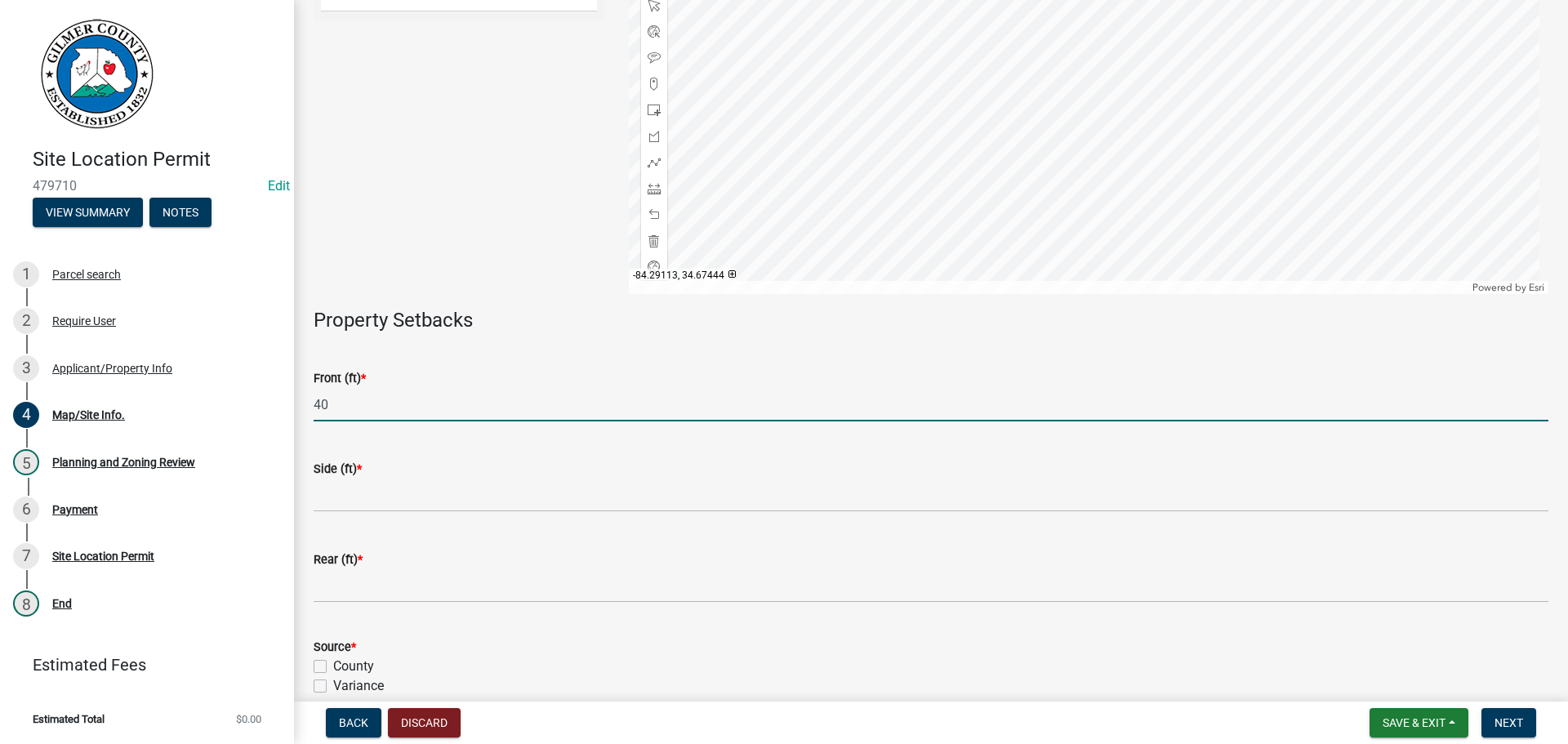
type input "40"
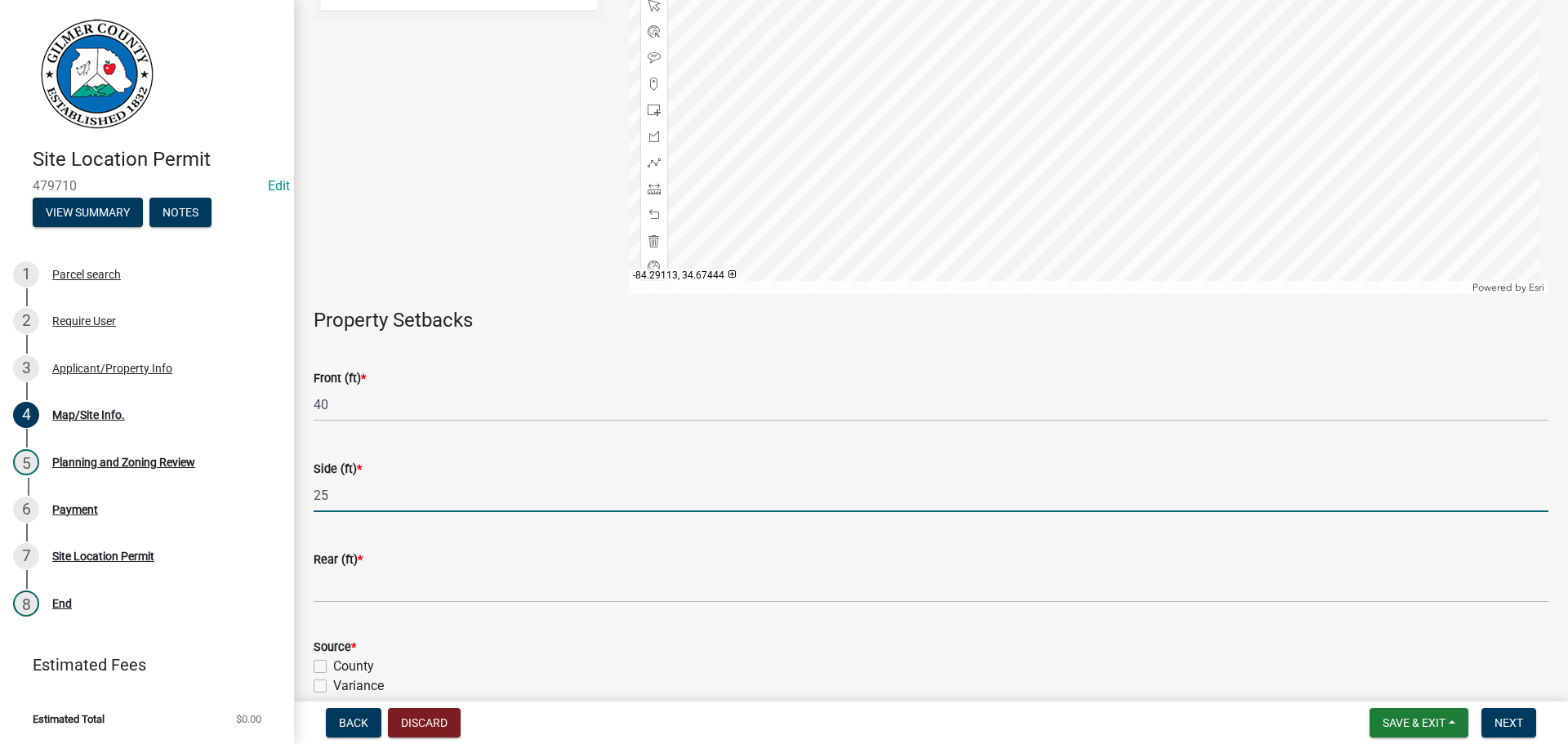
type input "25"
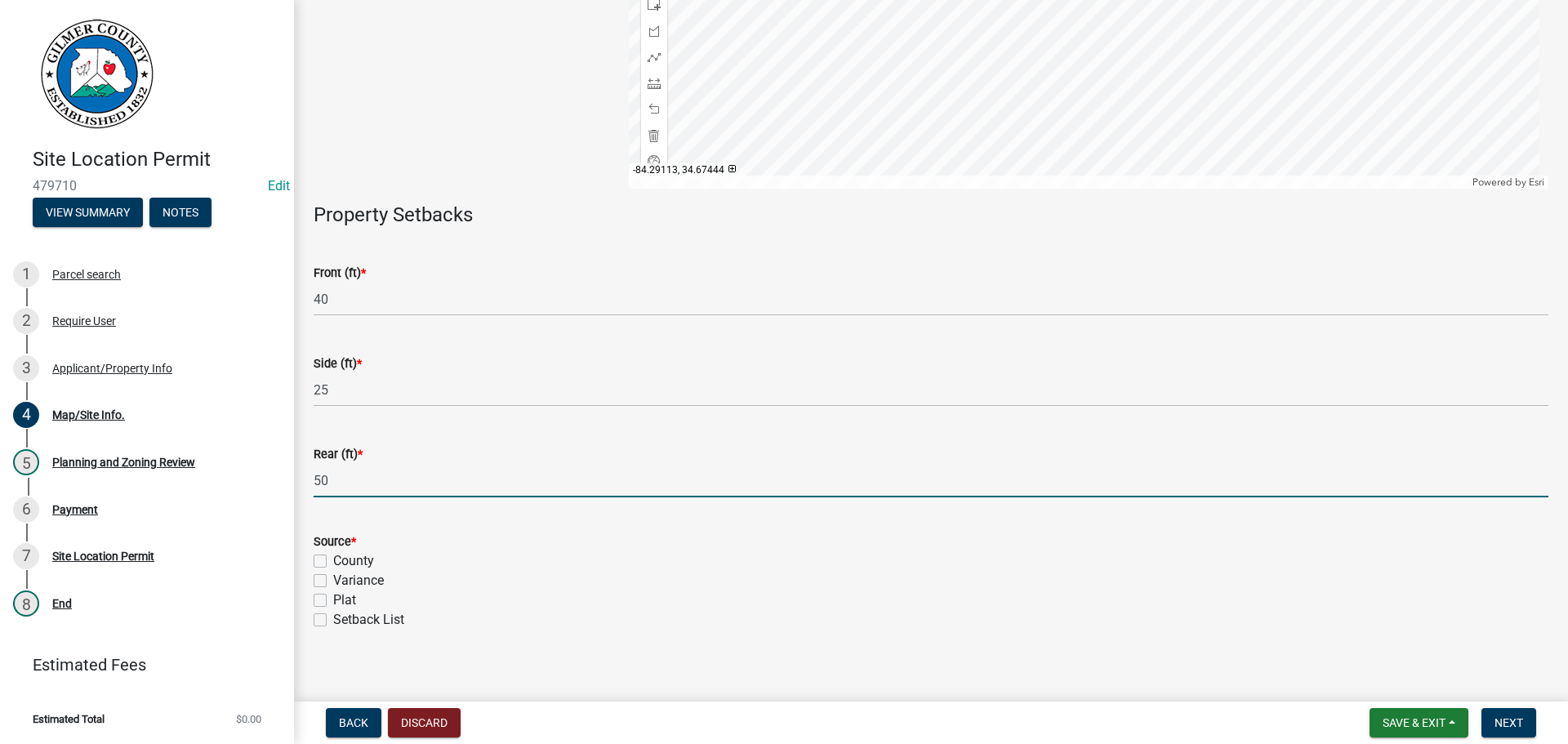
scroll to position [364, 0]
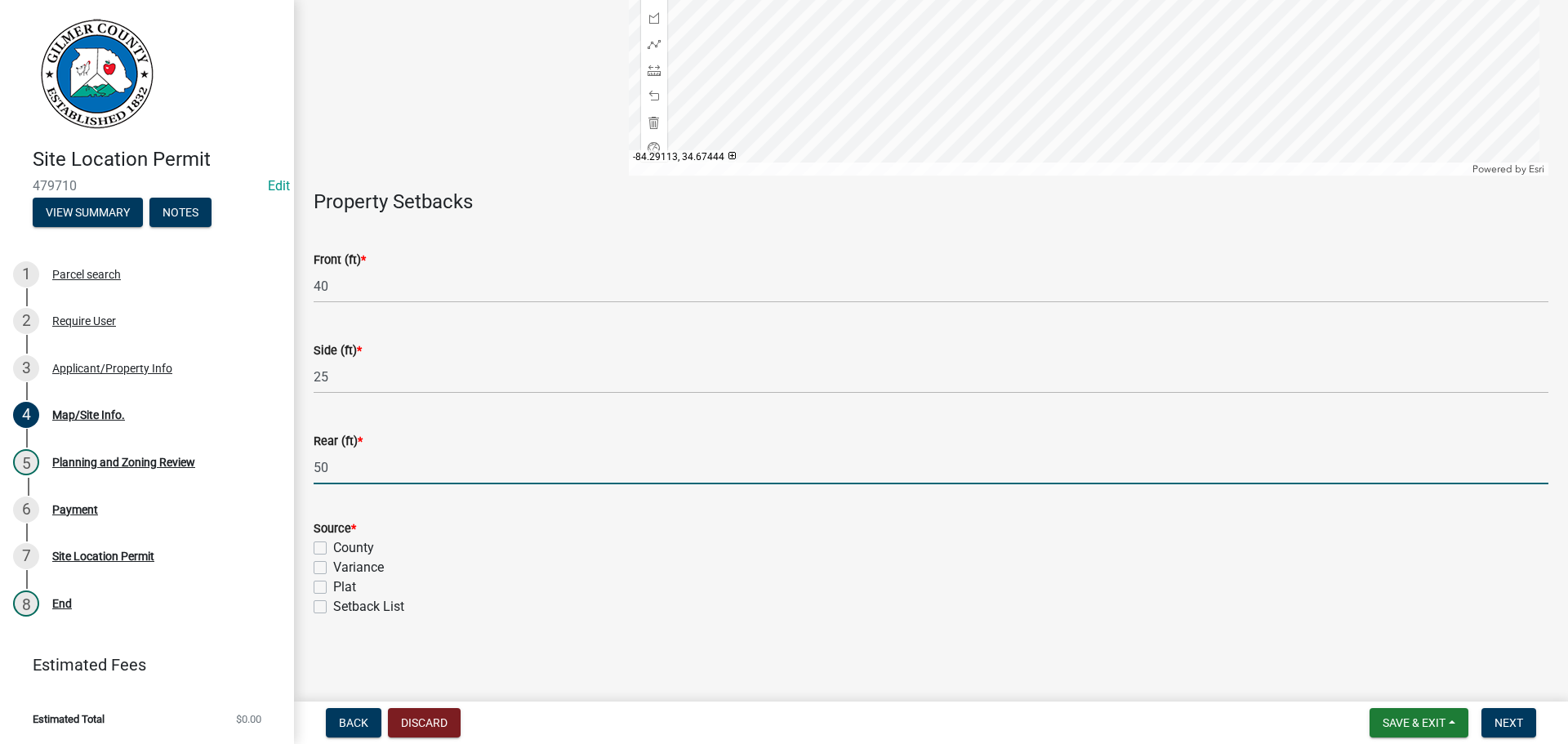
type input "50"
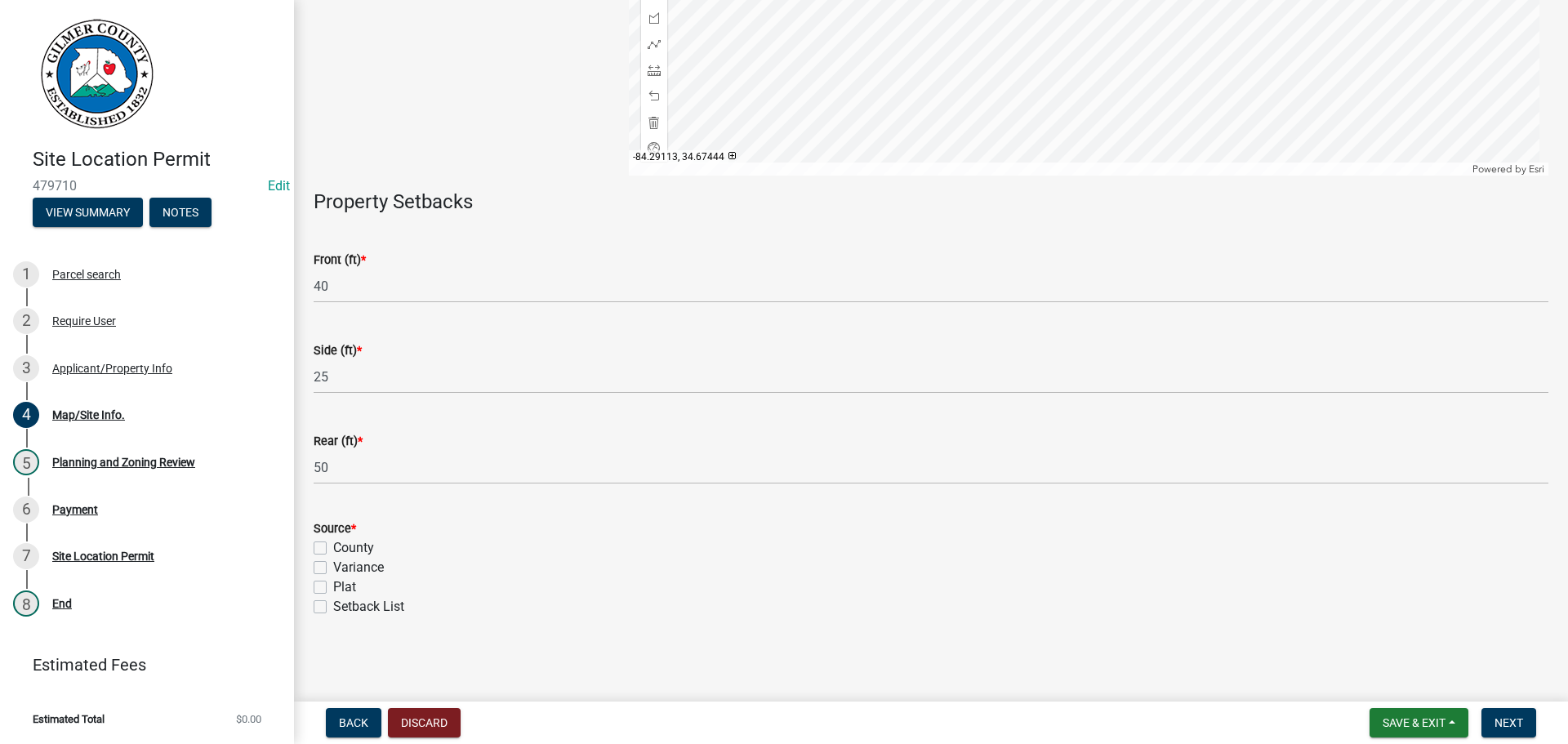
click at [333, 551] on label "County" at bounding box center [353, 547] width 41 height 19
click at [333, 549] on input "County" at bounding box center [338, 543] width 11 height 11
checkbox input "true"
checkbox input "false"
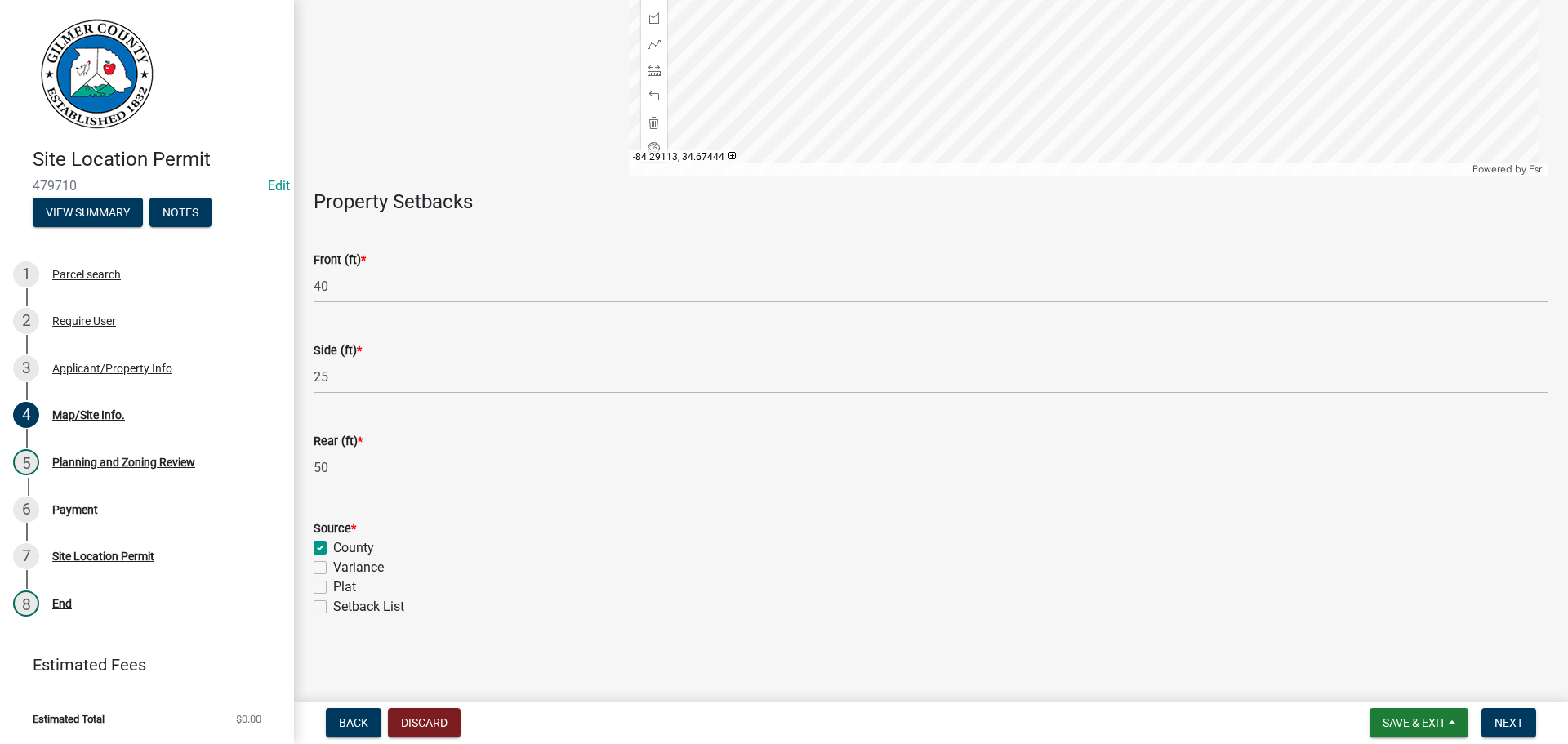
checkbox input "false"
click at [1510, 724] on span "Next" at bounding box center [1508, 722] width 28 height 13
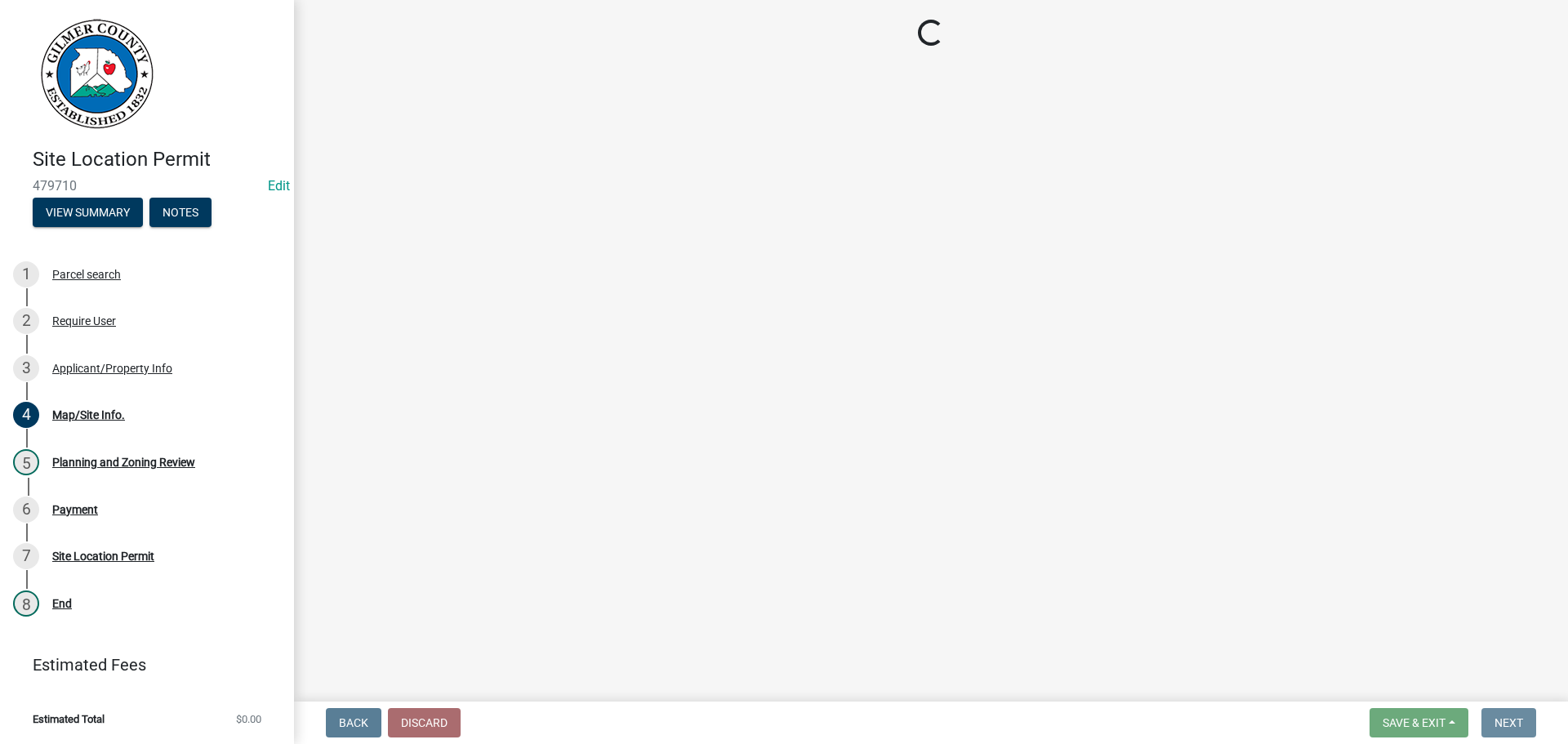
scroll to position [0, 0]
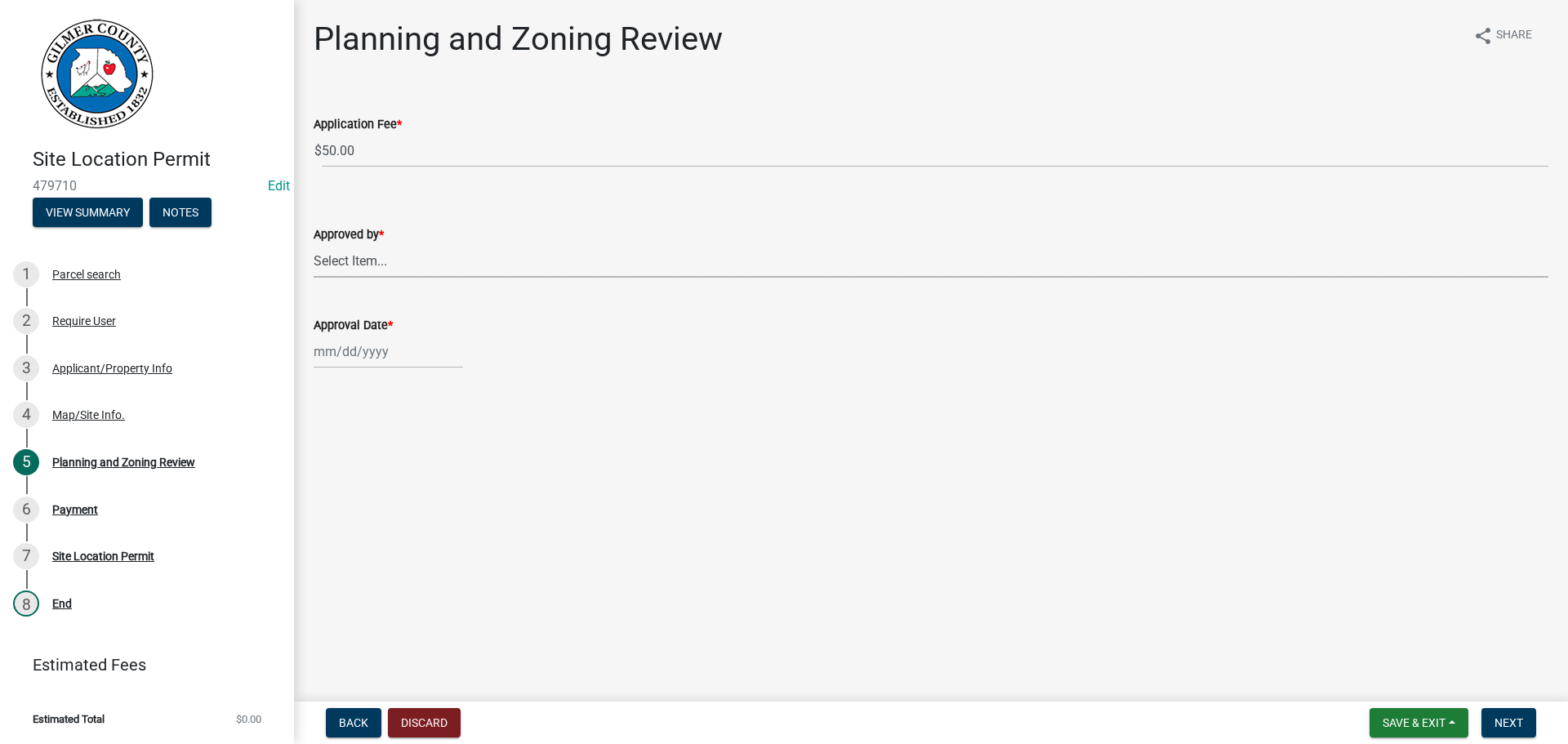
click at [387, 261] on select "Select Item... [PERSON_NAME] [PERSON_NAME] [PERSON_NAME] [PERSON_NAME] [PERSON_…" at bounding box center [931, 261] width 1234 height 34
click at [314, 244] on select "Select Item... [PERSON_NAME] [PERSON_NAME] [PERSON_NAME] [PERSON_NAME] [PERSON_…" at bounding box center [931, 261] width 1234 height 34
select select "f66b4cef-93c9-440c-84d8-a2c8d35cb7c1"
click at [356, 356] on div at bounding box center [388, 351] width 150 height 34
select select "9"
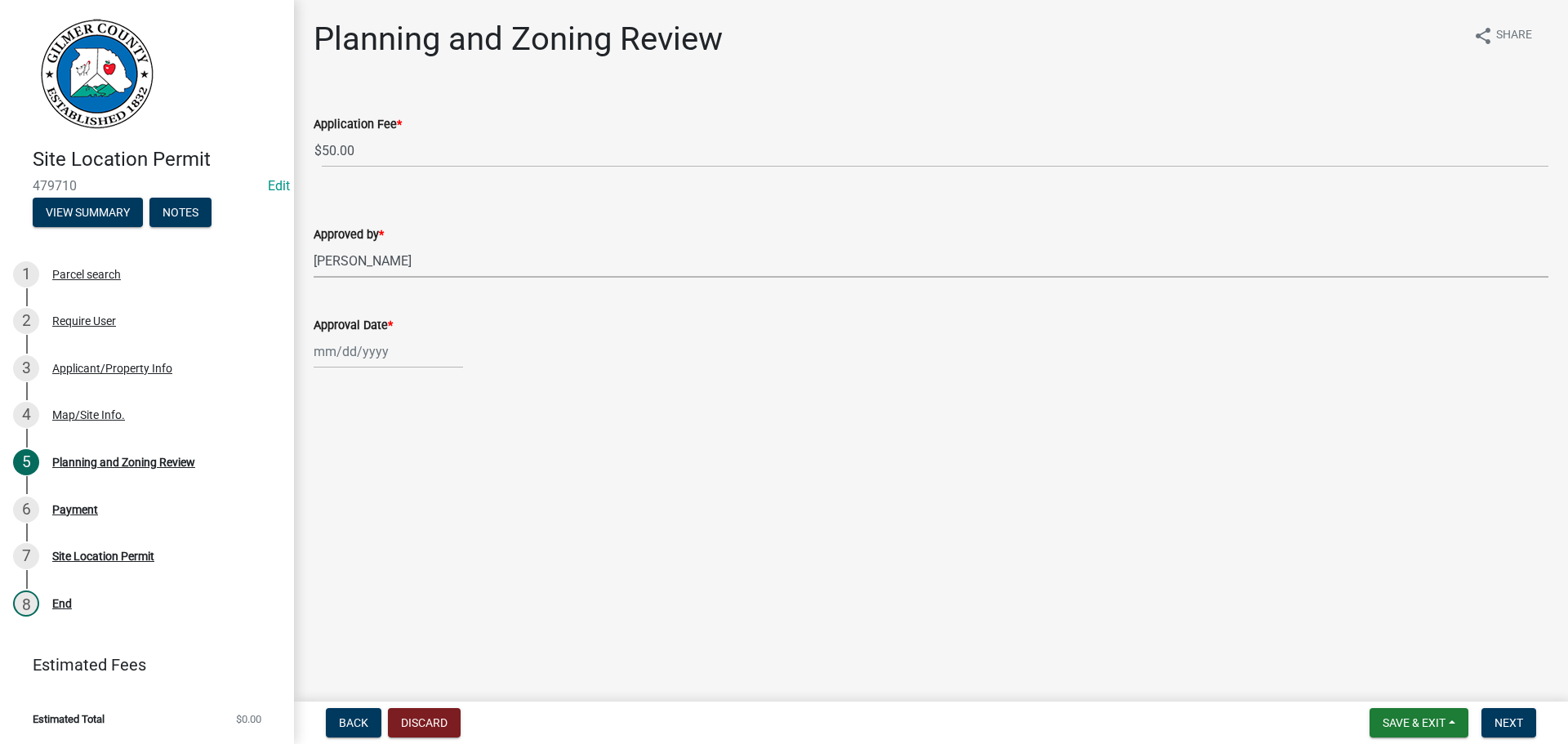
select select "2025"
click at [378, 487] on div "17" at bounding box center [382, 491] width 26 height 26
type input "[DATE]"
click at [1514, 717] on span "Next" at bounding box center [1508, 722] width 28 height 13
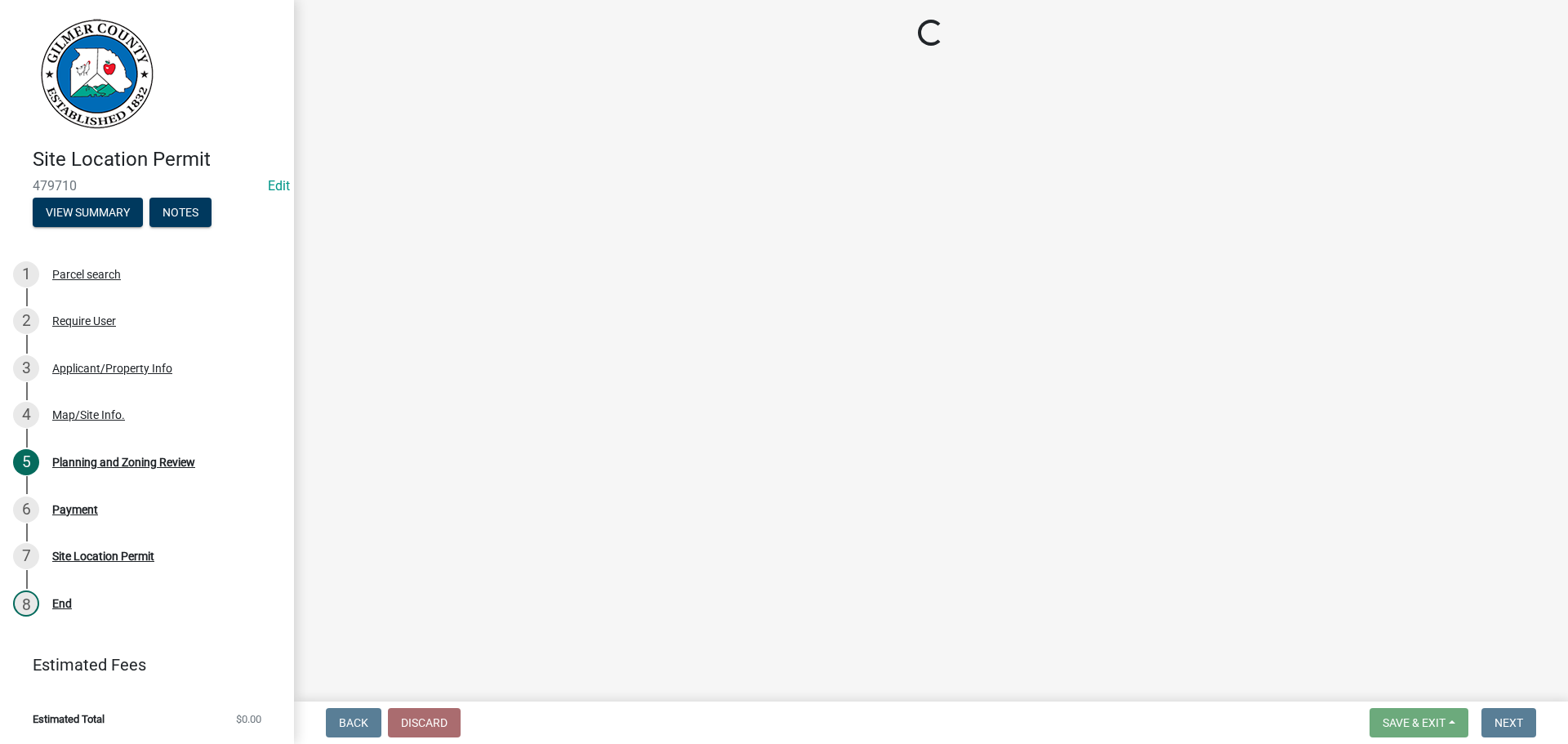
select select "2: 1"
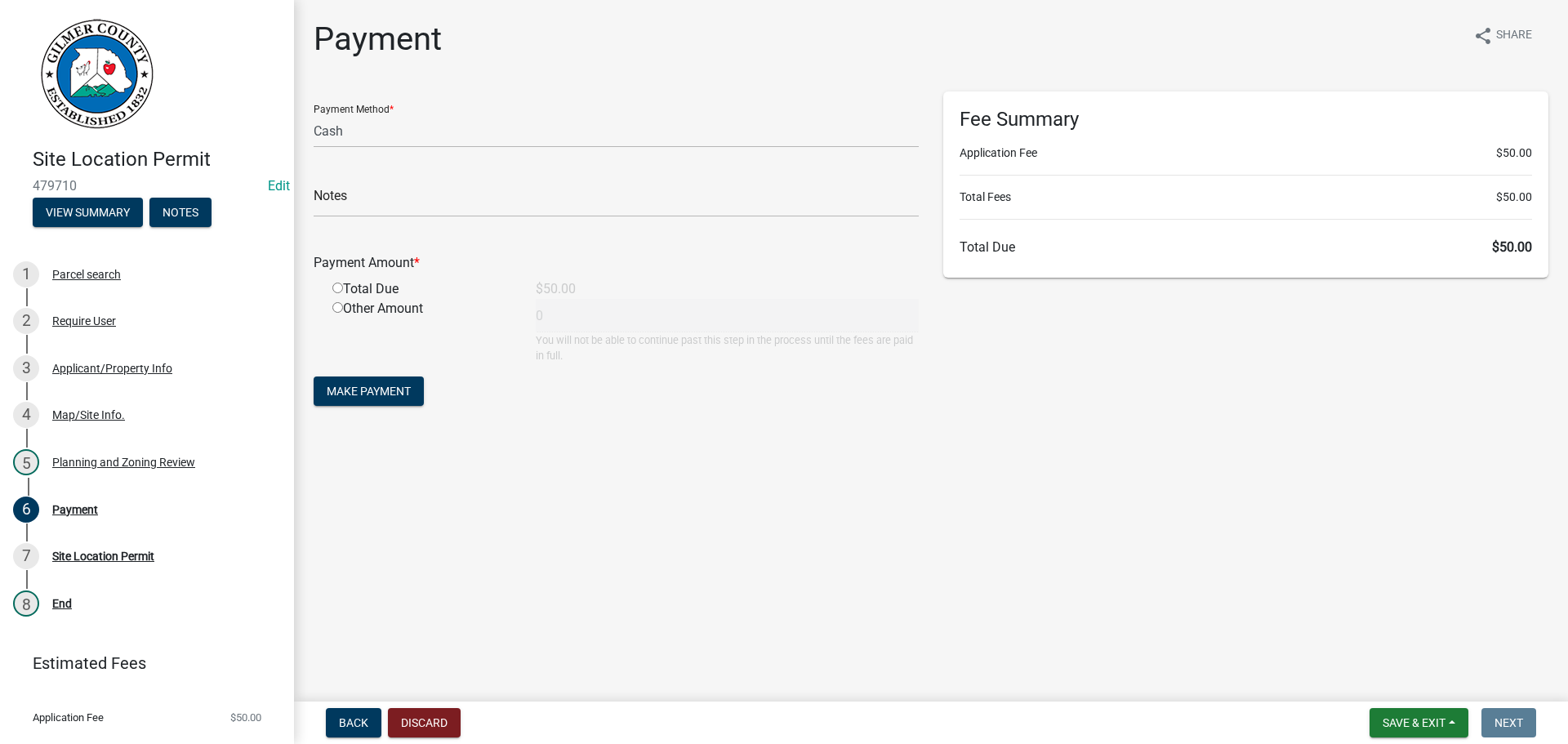
click at [335, 285] on input "radio" at bounding box center [338, 288] width 11 height 11
radio input "true"
type input "50"
click at [362, 385] on span "Make Payment" at bounding box center [368, 391] width 84 height 13
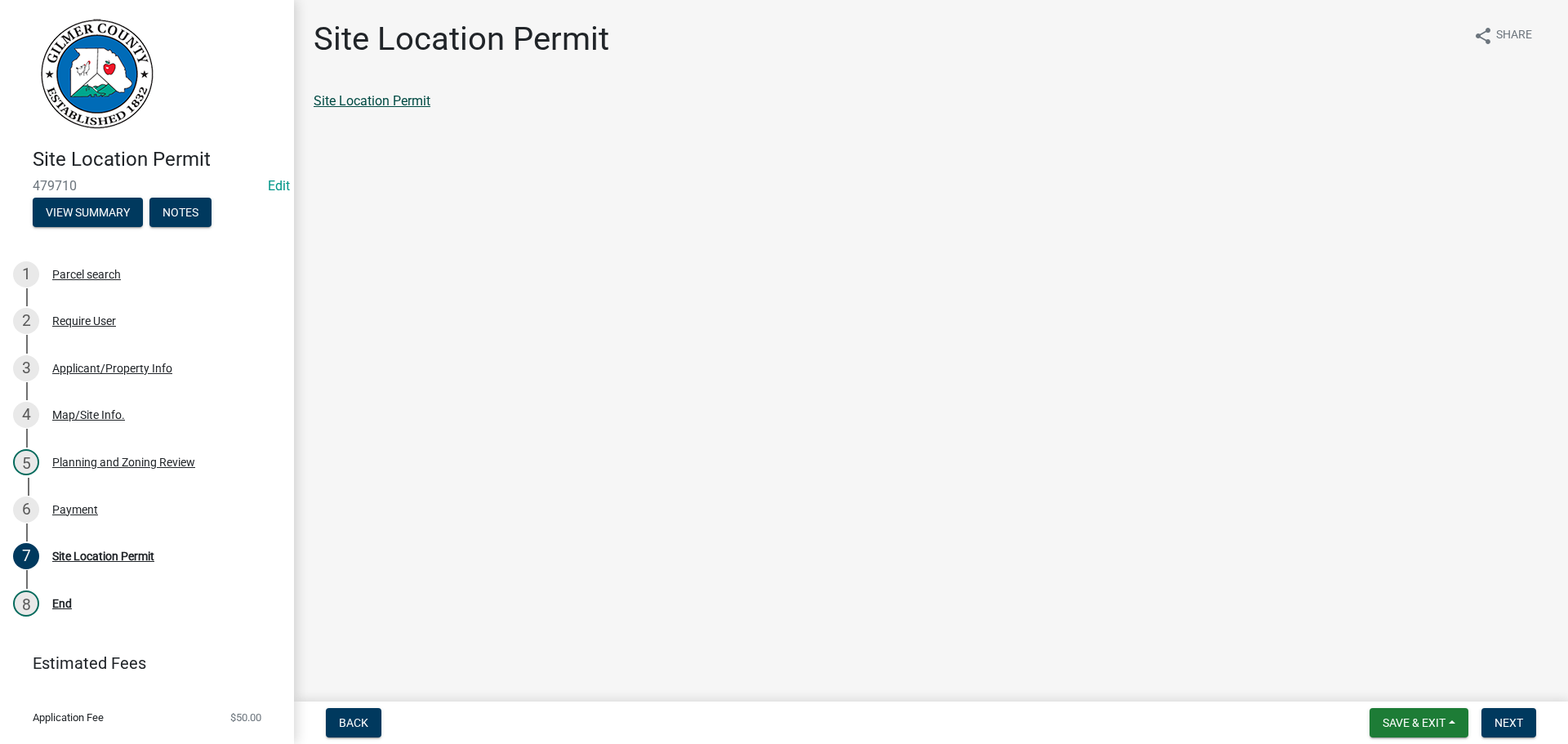
click at [404, 103] on link "Site Location Permit" at bounding box center [372, 100] width 117 height 16
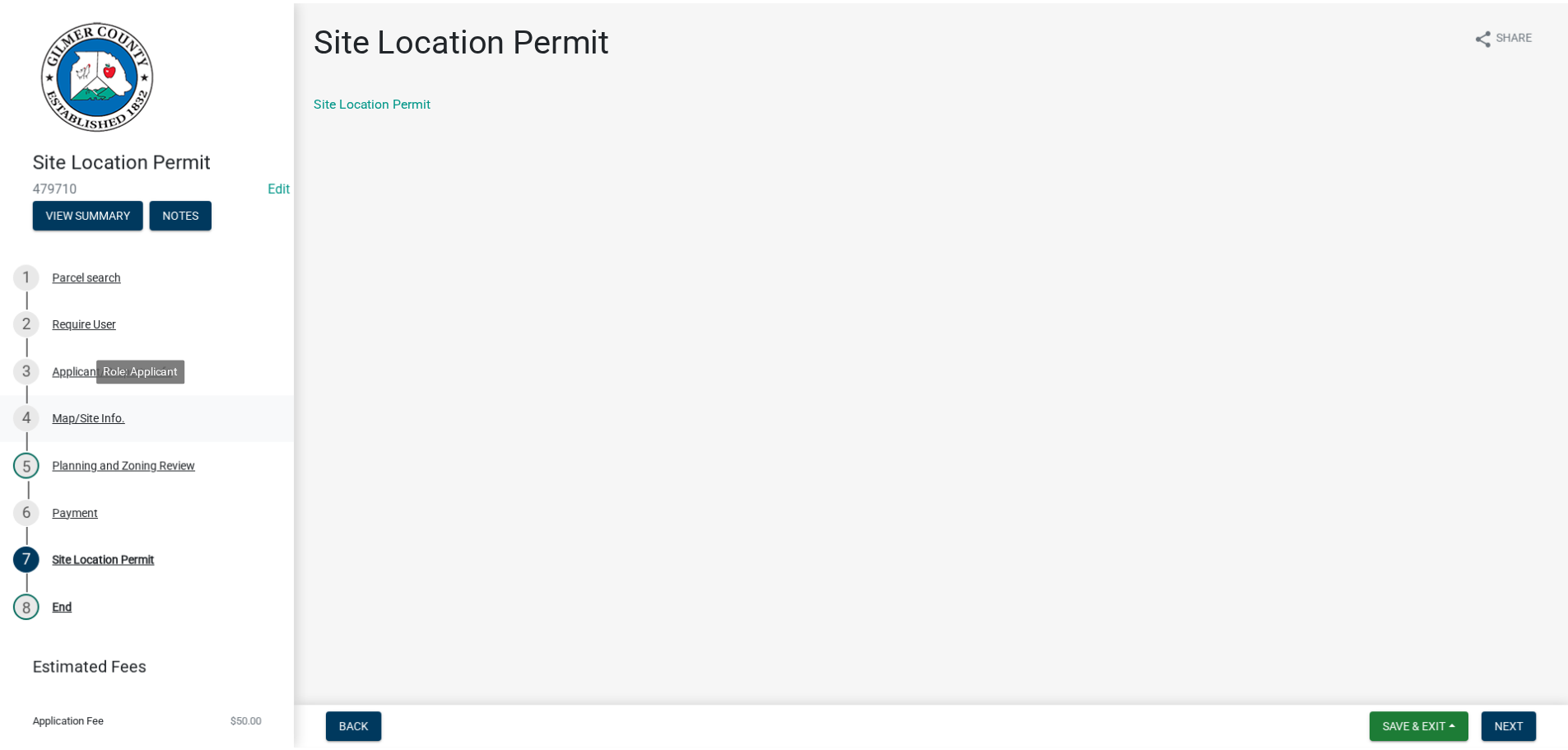
scroll to position [36, 0]
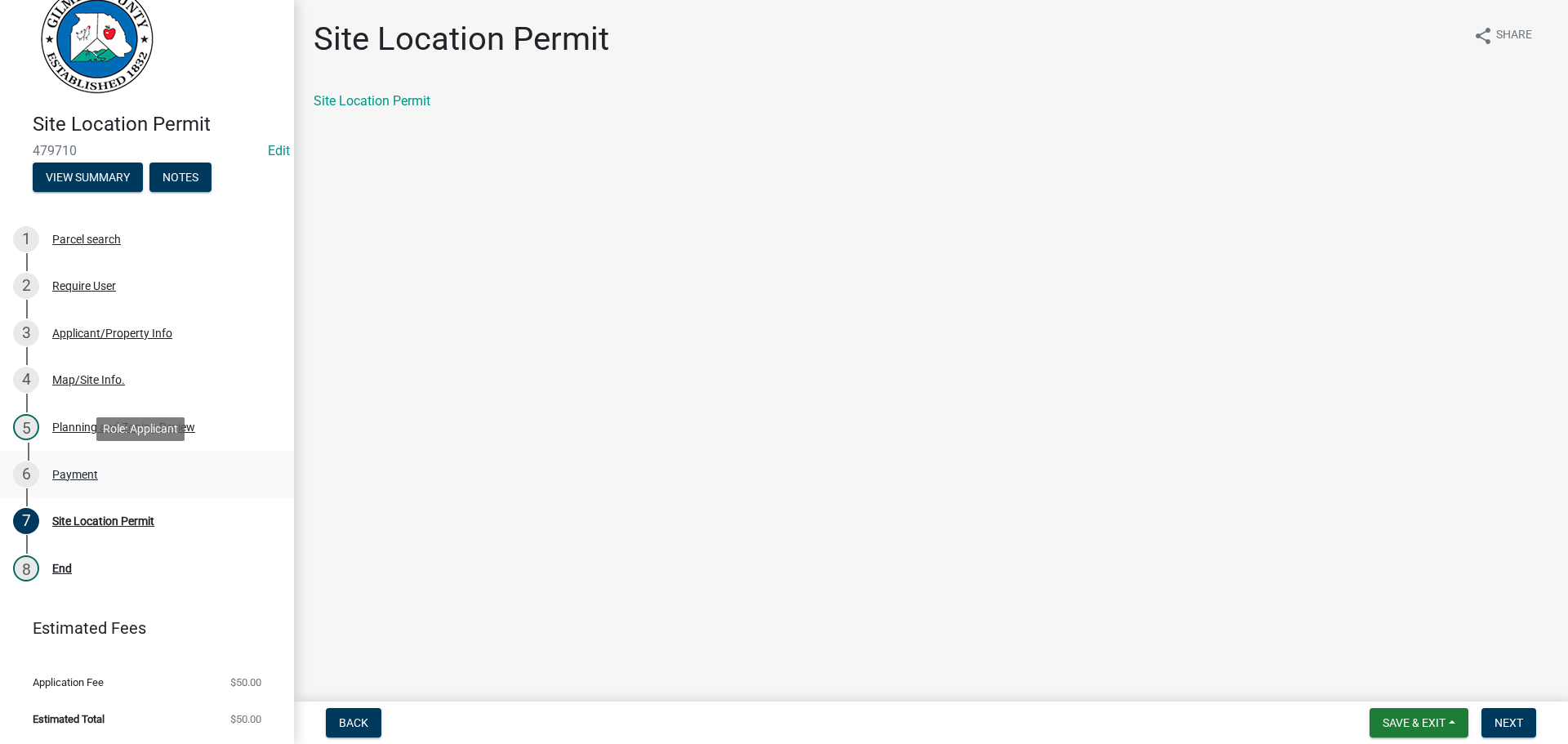
click at [68, 470] on div "Payment" at bounding box center [75, 474] width 46 height 12
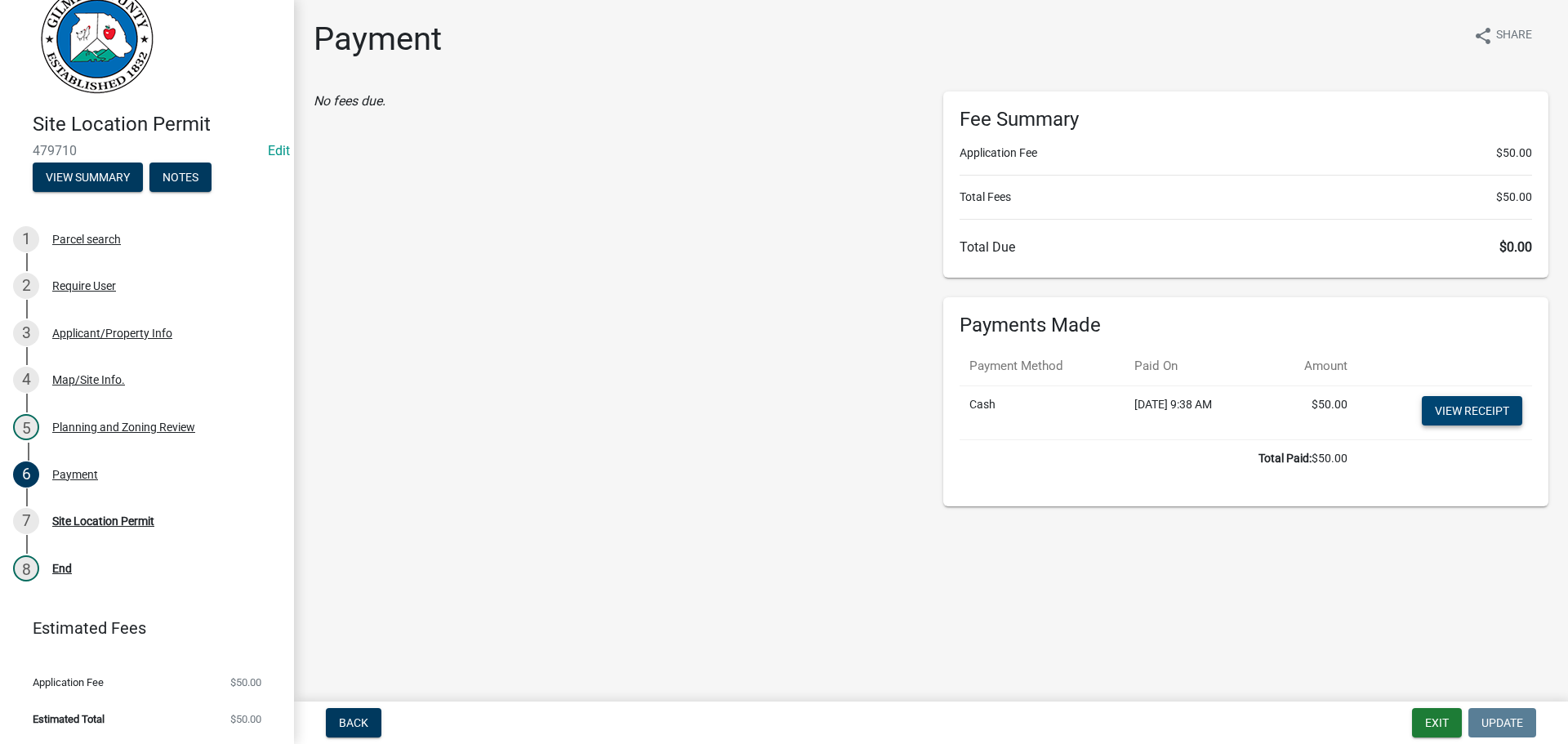
click at [1480, 404] on link "View receipt" at bounding box center [1471, 410] width 100 height 29
click at [88, 517] on div "Site Location Permit" at bounding box center [103, 521] width 102 height 12
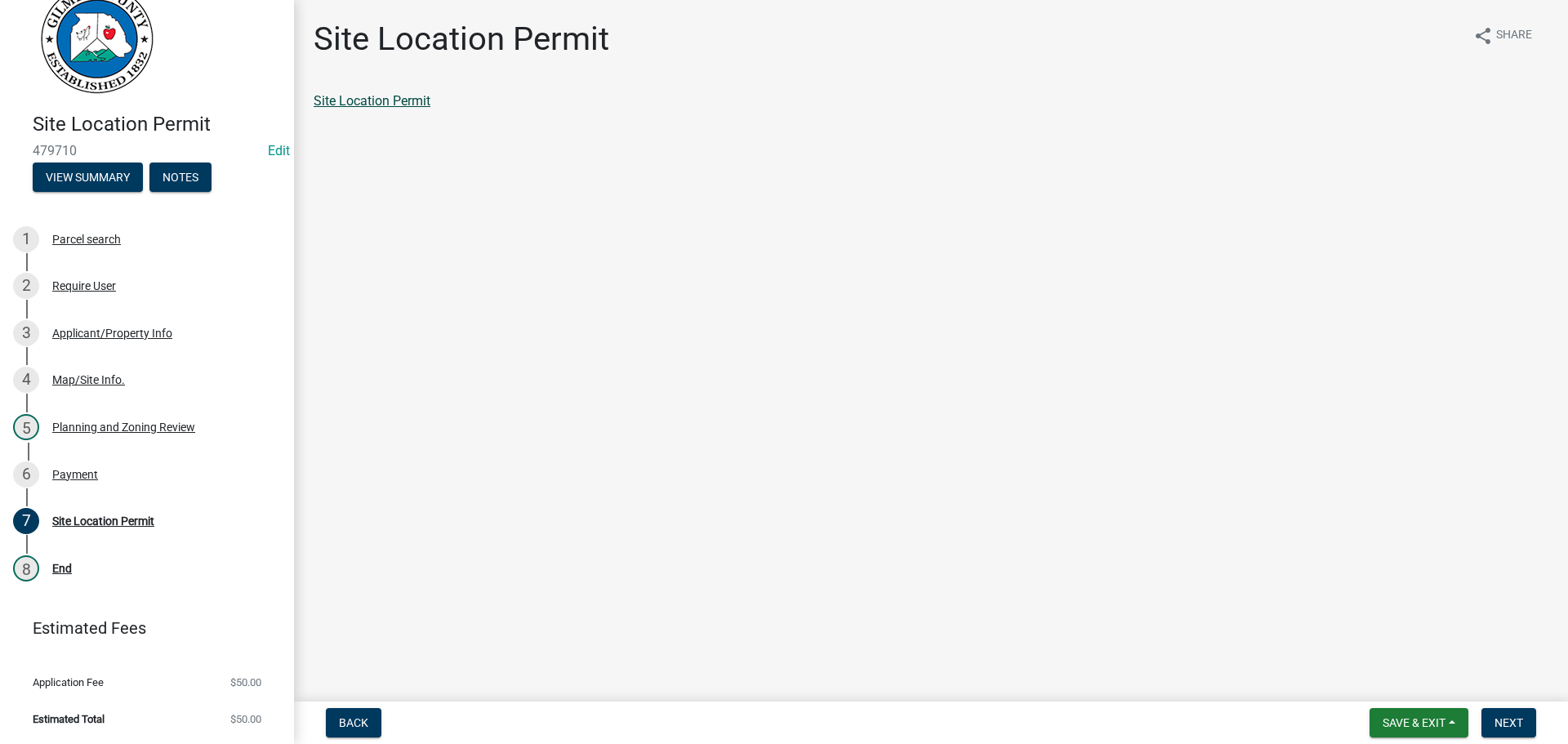
click at [406, 99] on link "Site Location Permit" at bounding box center [372, 100] width 117 height 16
click at [1499, 718] on span "Next" at bounding box center [1508, 722] width 28 height 13
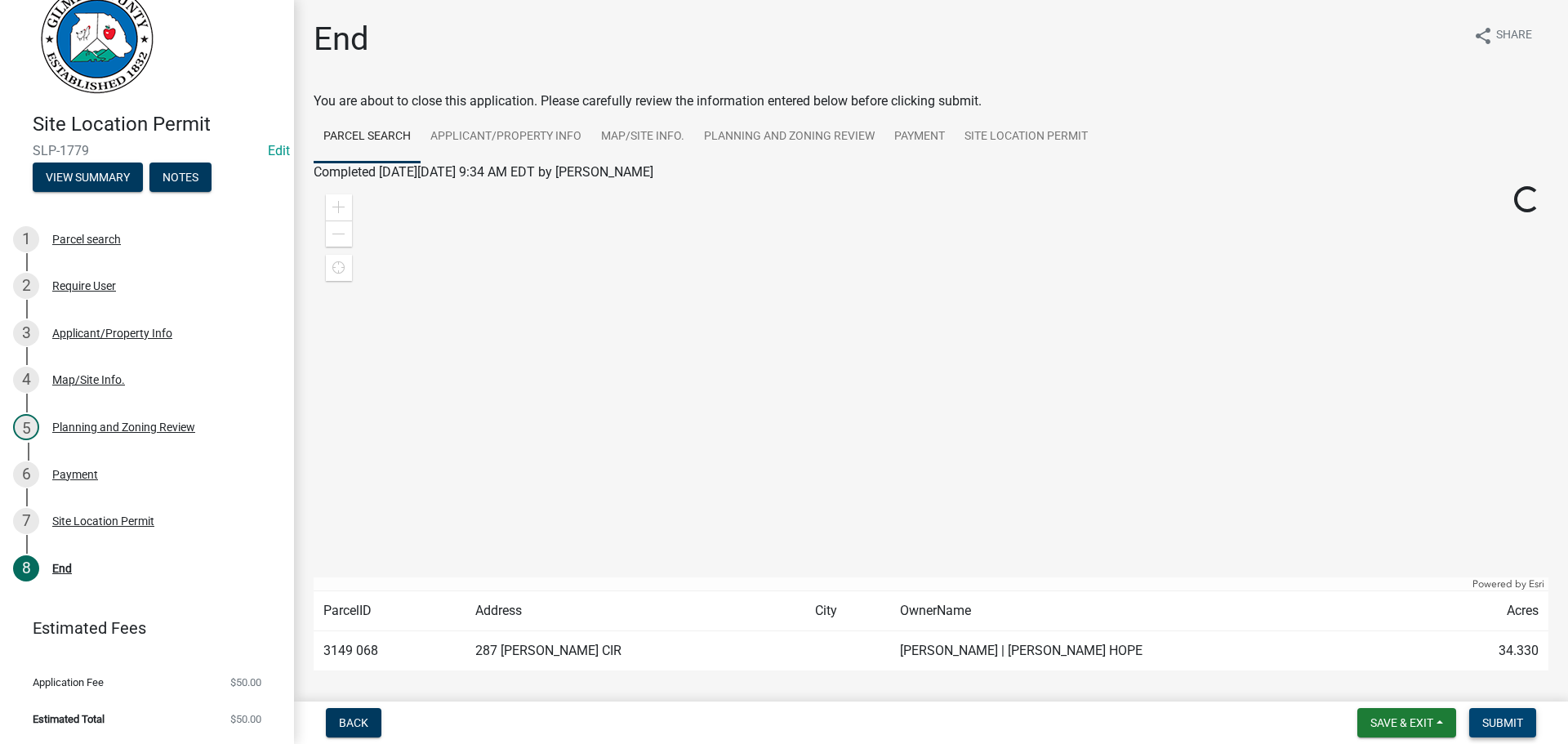
click at [1499, 718] on span "Submit" at bounding box center [1502, 722] width 41 height 13
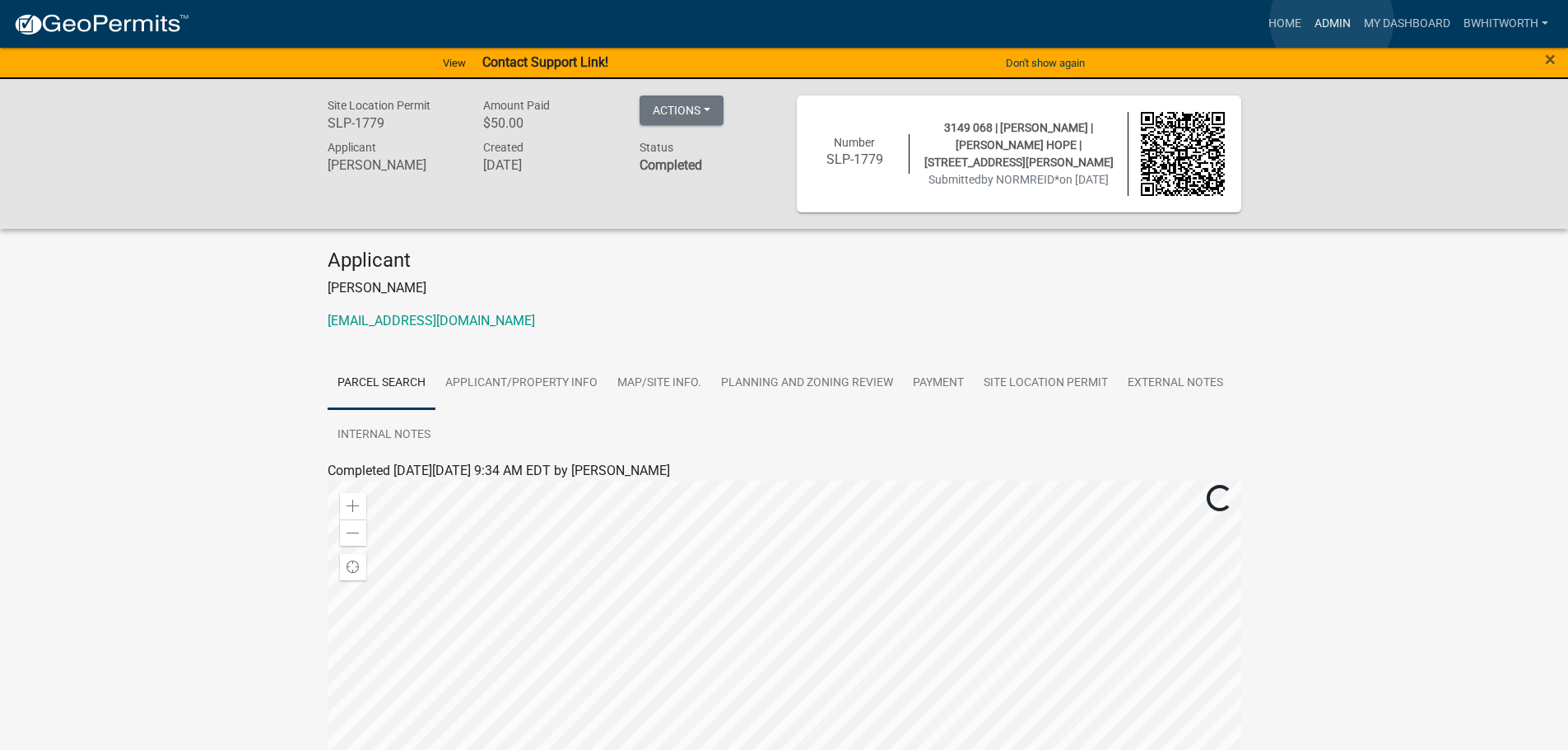
click at [1332, 20] on link "Admin" at bounding box center [1333, 24] width 50 height 31
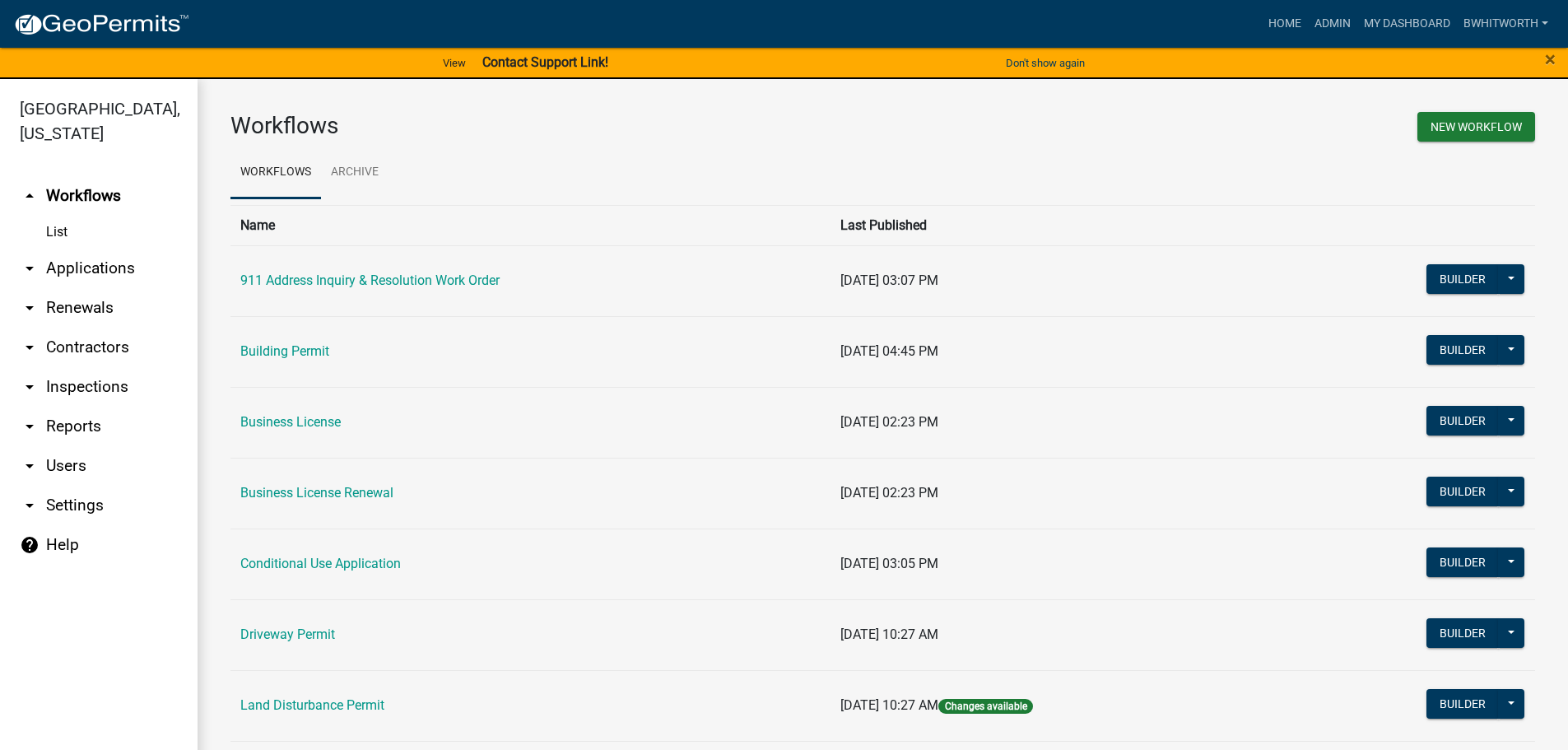
click at [53, 228] on link "List" at bounding box center [98, 233] width 198 height 33
click at [61, 228] on link "List" at bounding box center [98, 233] width 198 height 33
click at [59, 266] on link "arrow_drop_down Applications" at bounding box center [98, 267] width 198 height 40
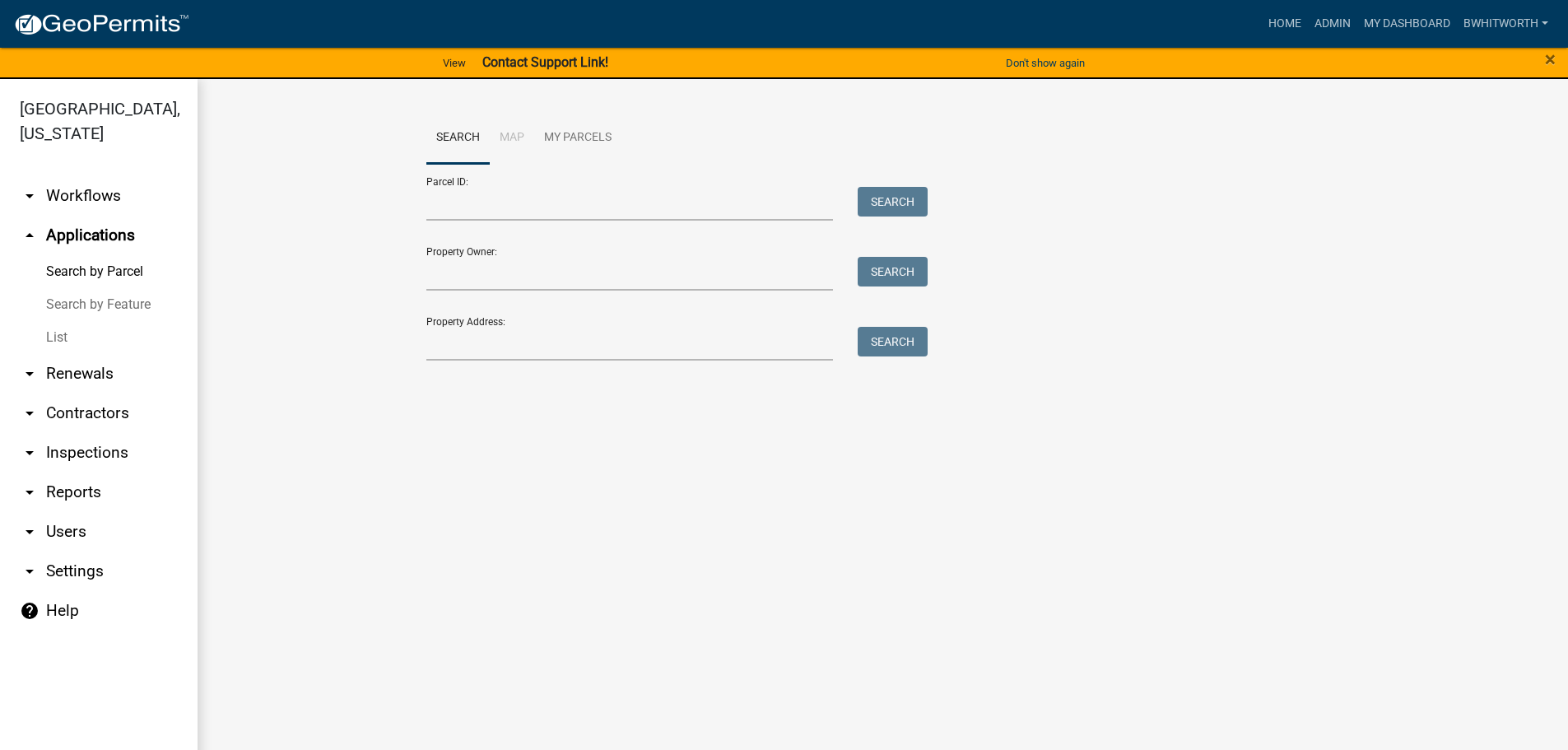
click at [54, 336] on link "List" at bounding box center [98, 337] width 198 height 33
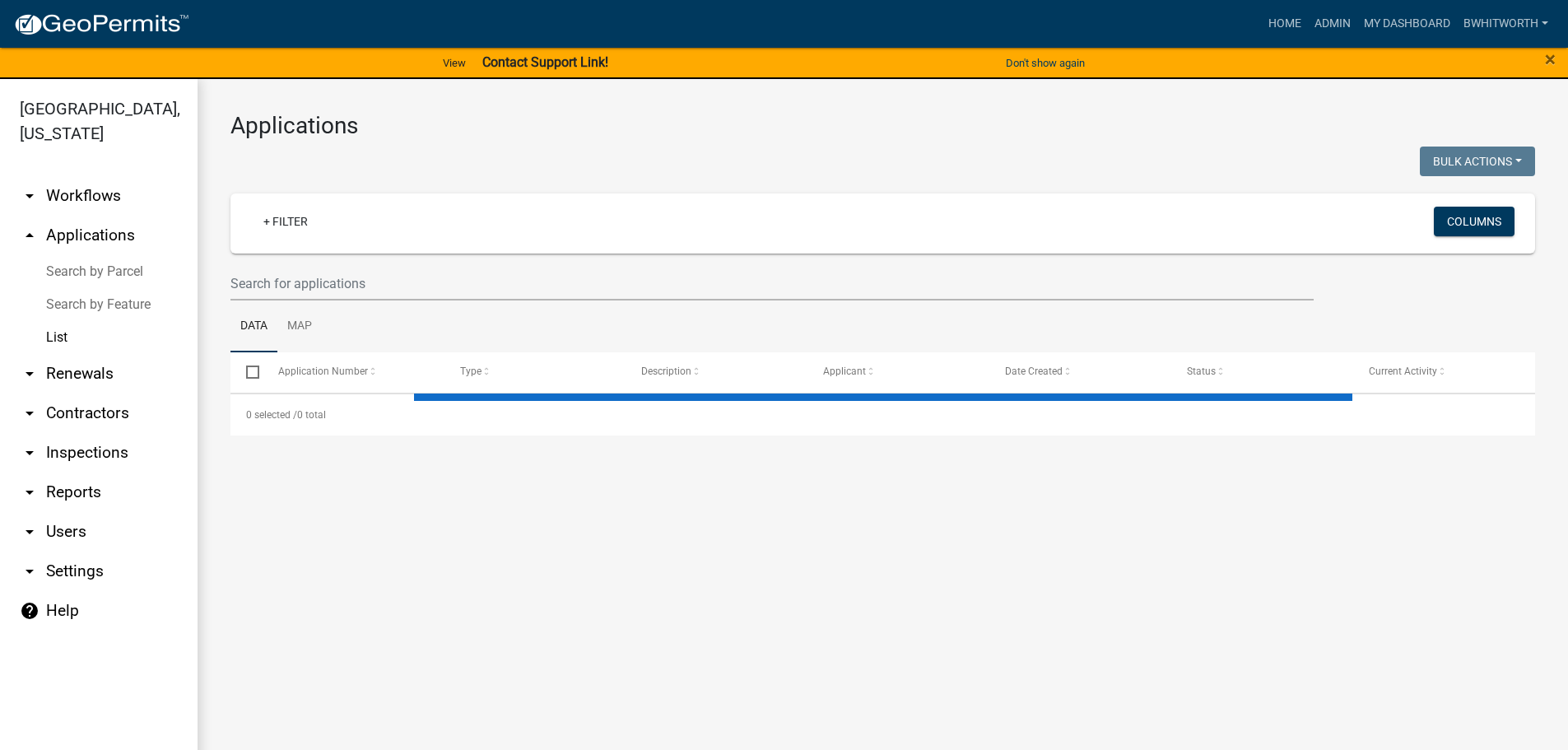
select select "3: 100"
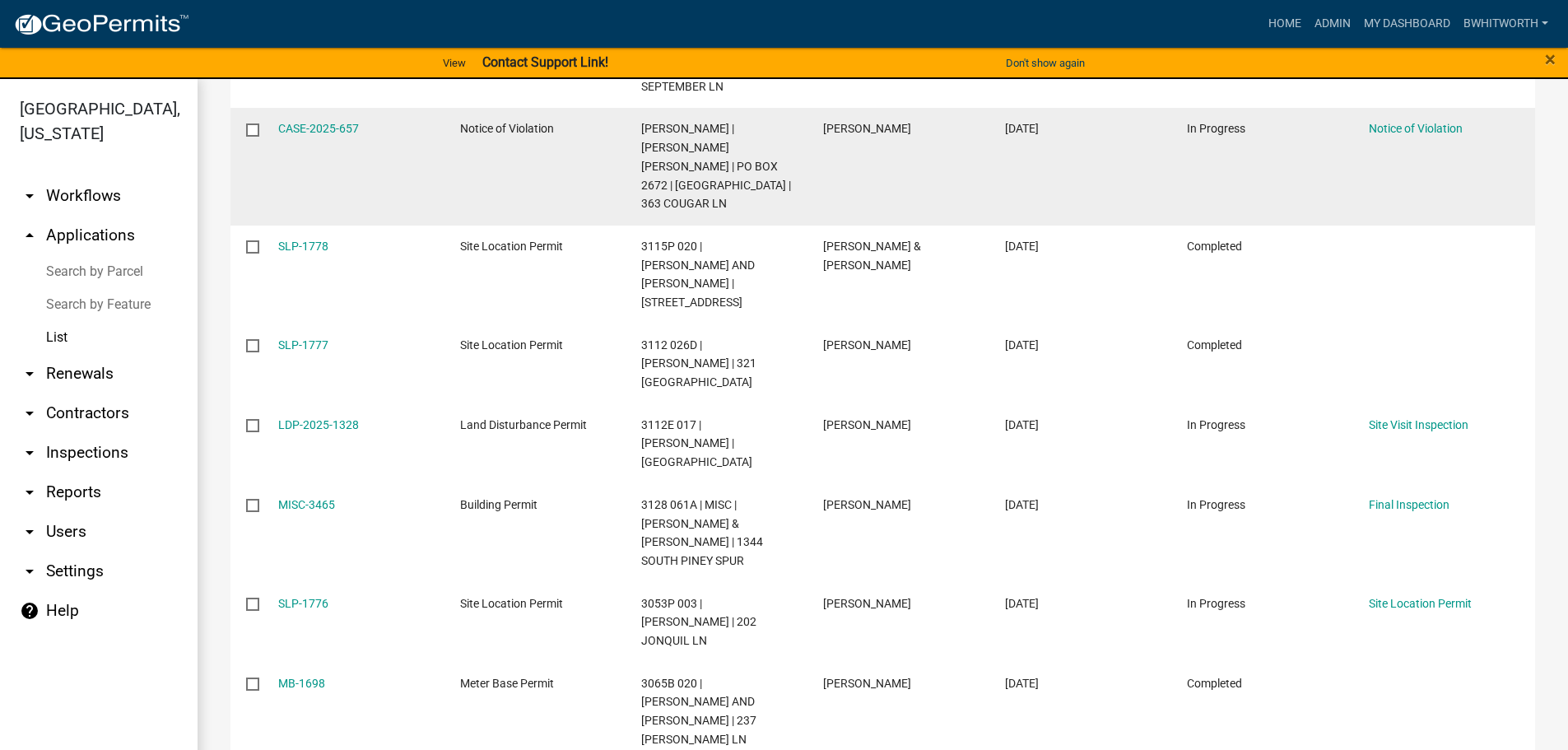
scroll to position [824, 0]
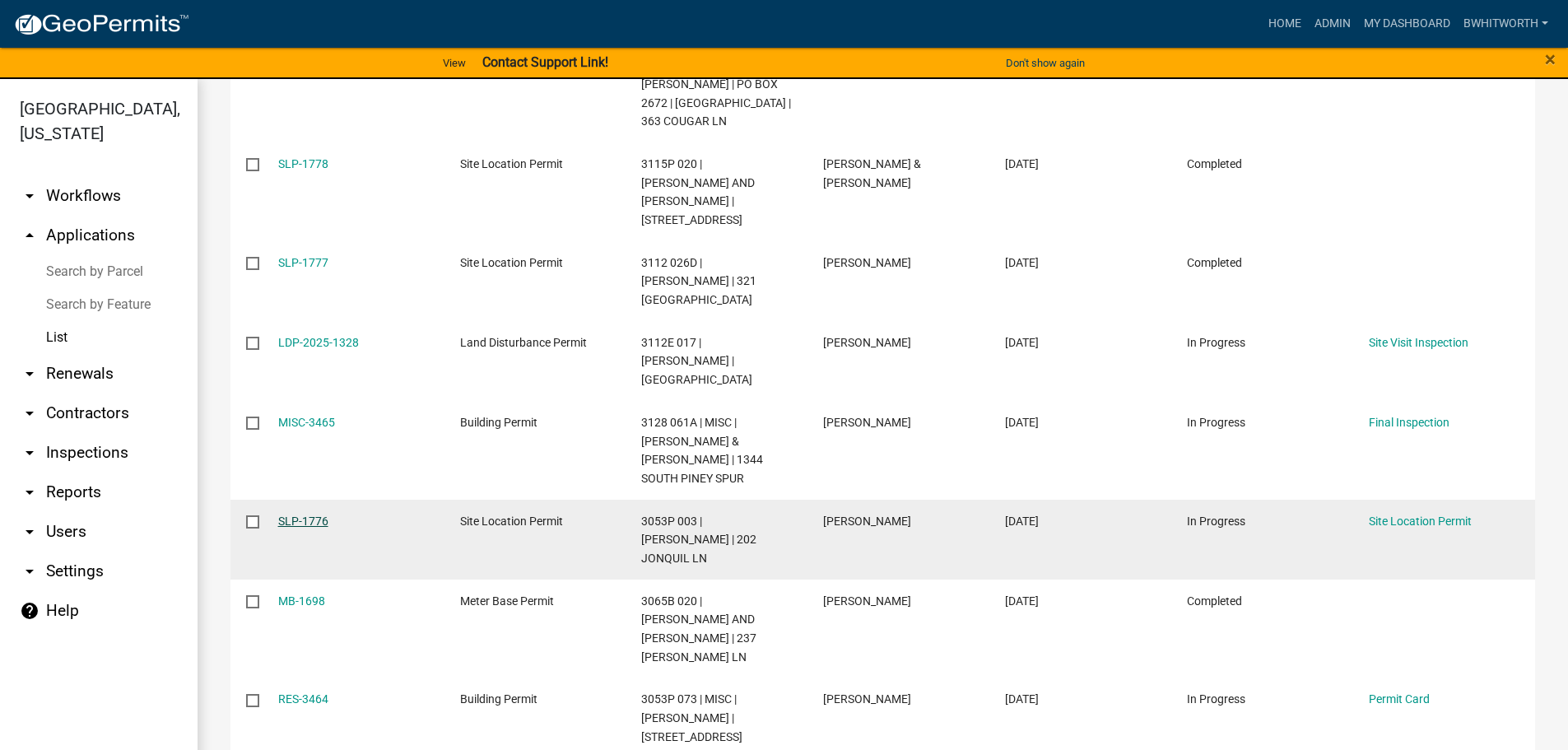
click at [291, 515] on link "SLP-1776" at bounding box center [303, 521] width 51 height 13
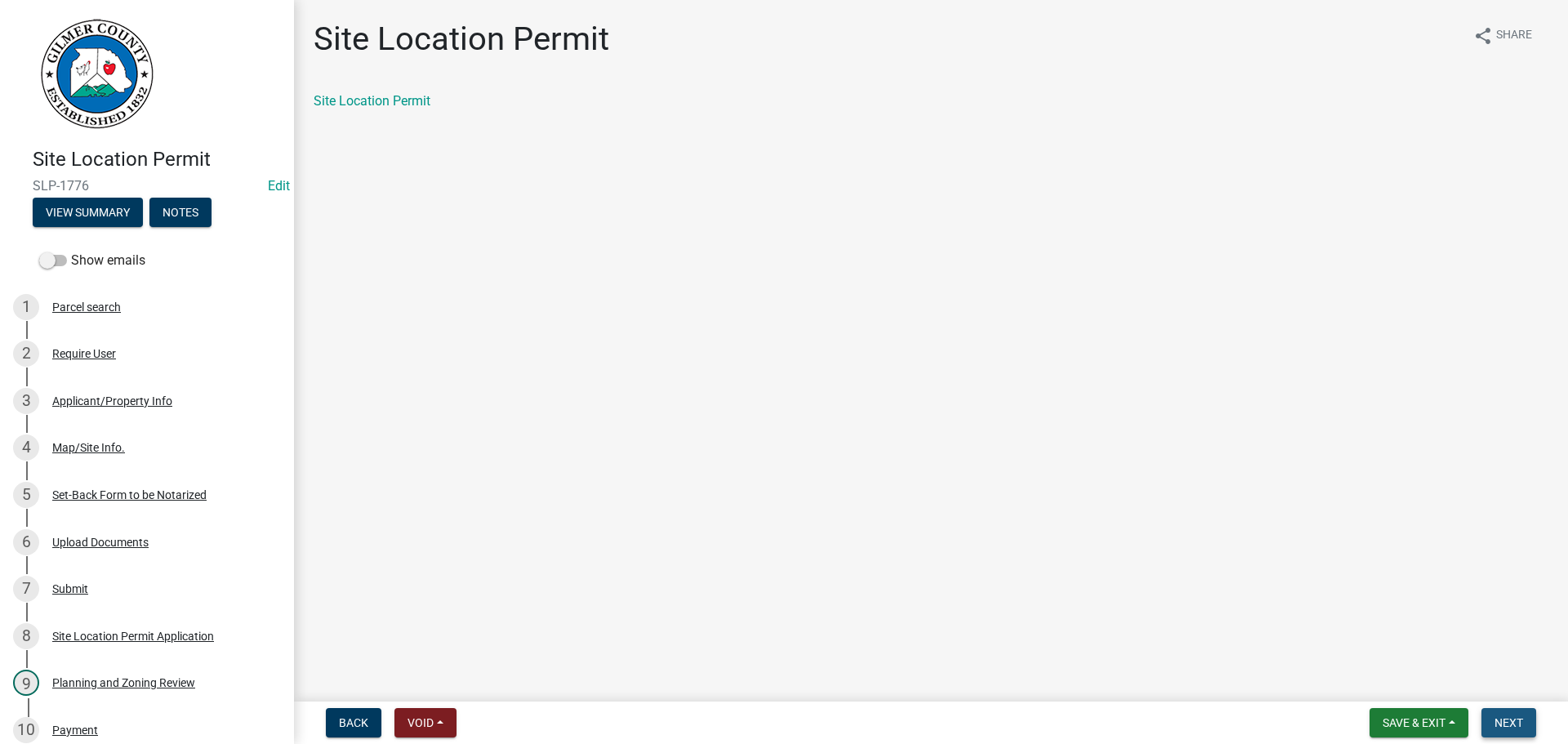
click at [1523, 719] on button "Next" at bounding box center [1509, 723] width 55 height 29
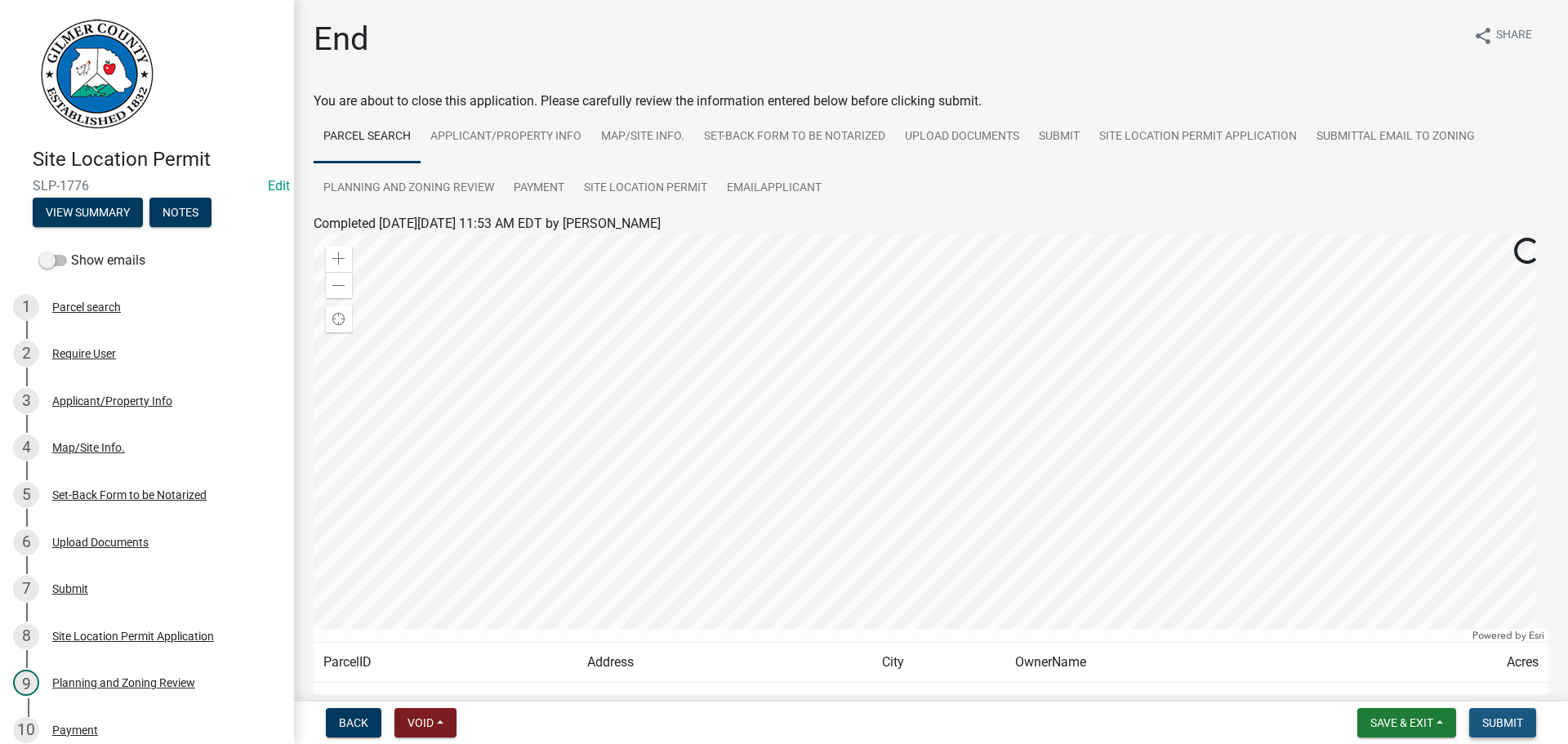
click at [1523, 719] on button "Submit" at bounding box center [1501, 723] width 67 height 29
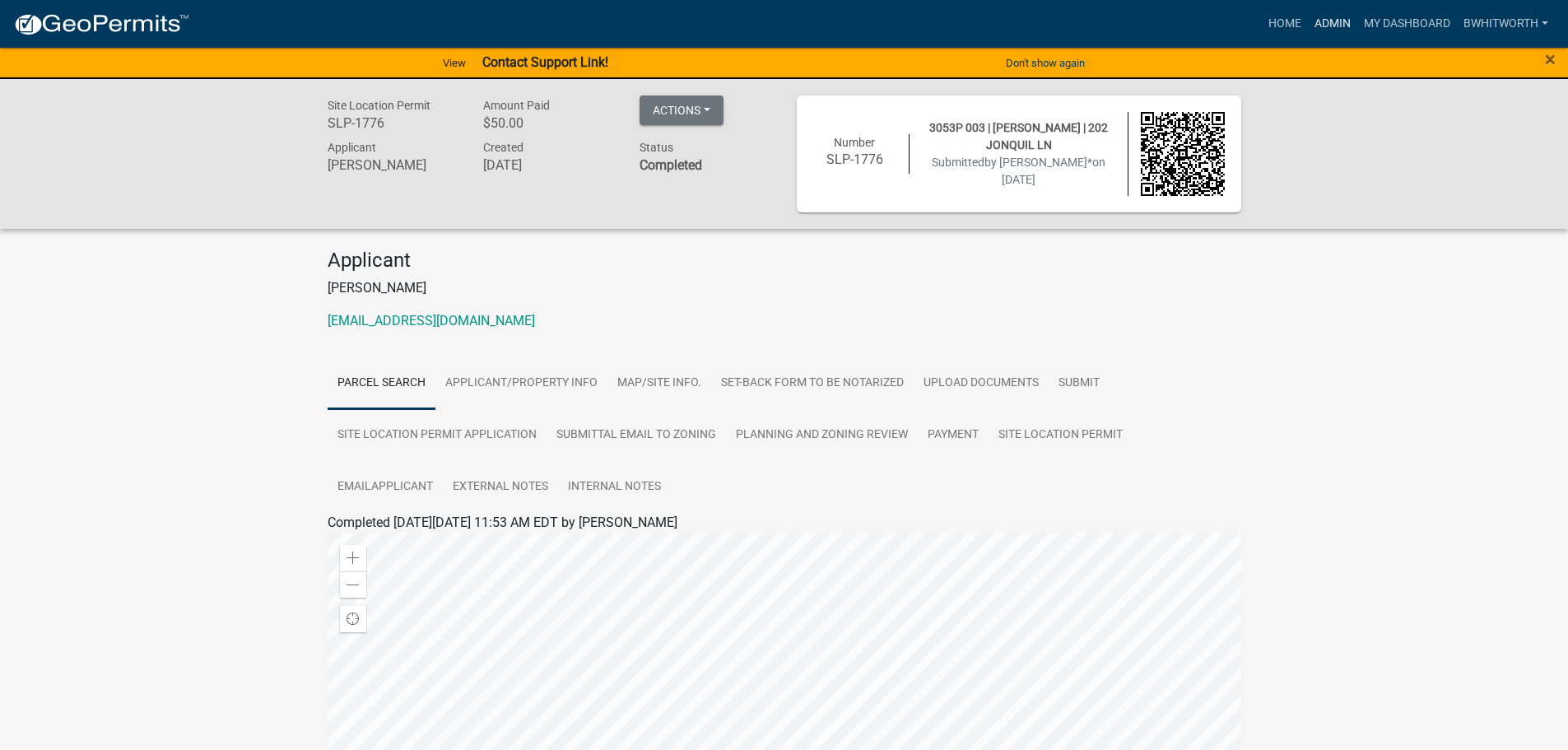
click at [1328, 25] on link "Admin" at bounding box center [1333, 24] width 50 height 31
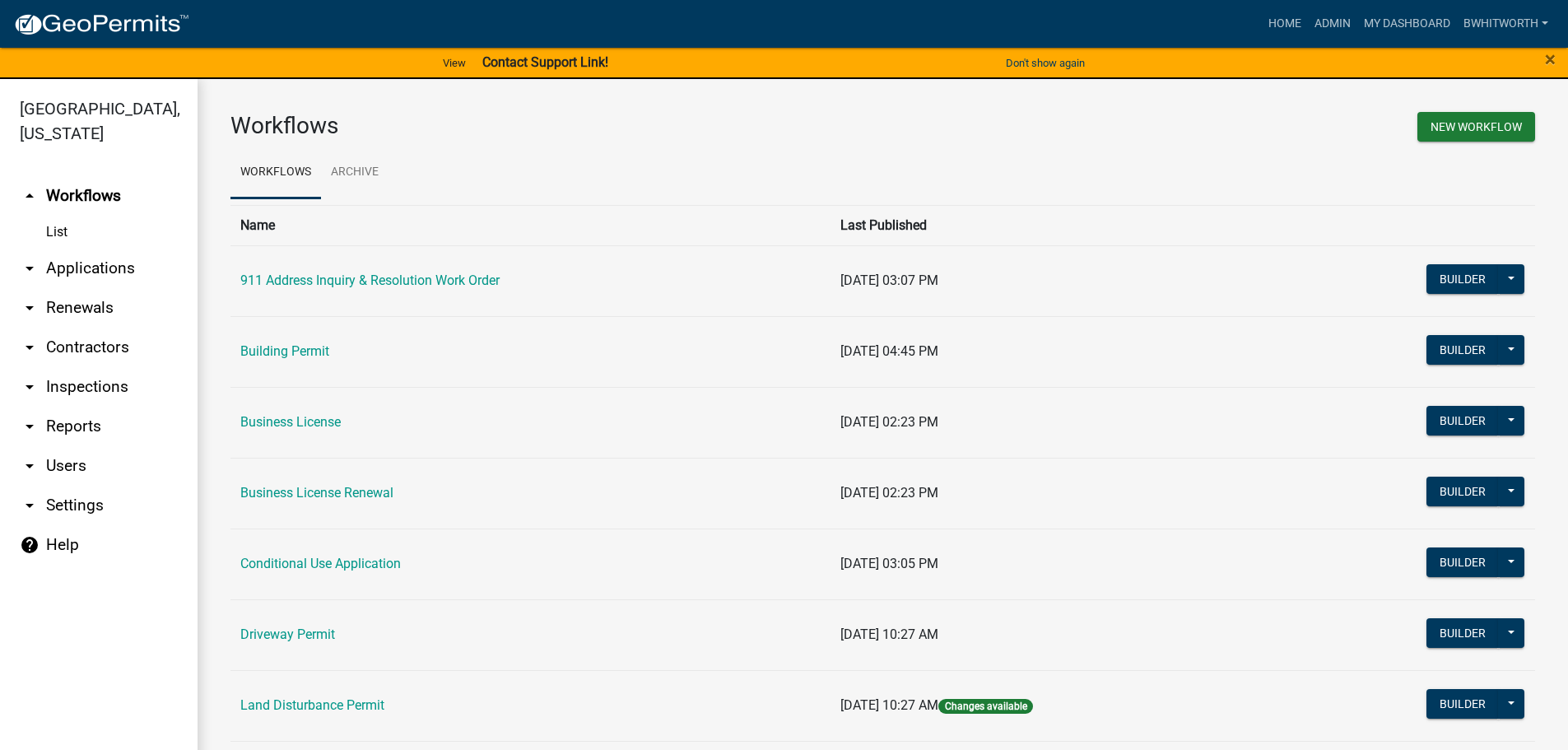
click at [55, 271] on link "arrow_drop_down Applications" at bounding box center [98, 267] width 198 height 40
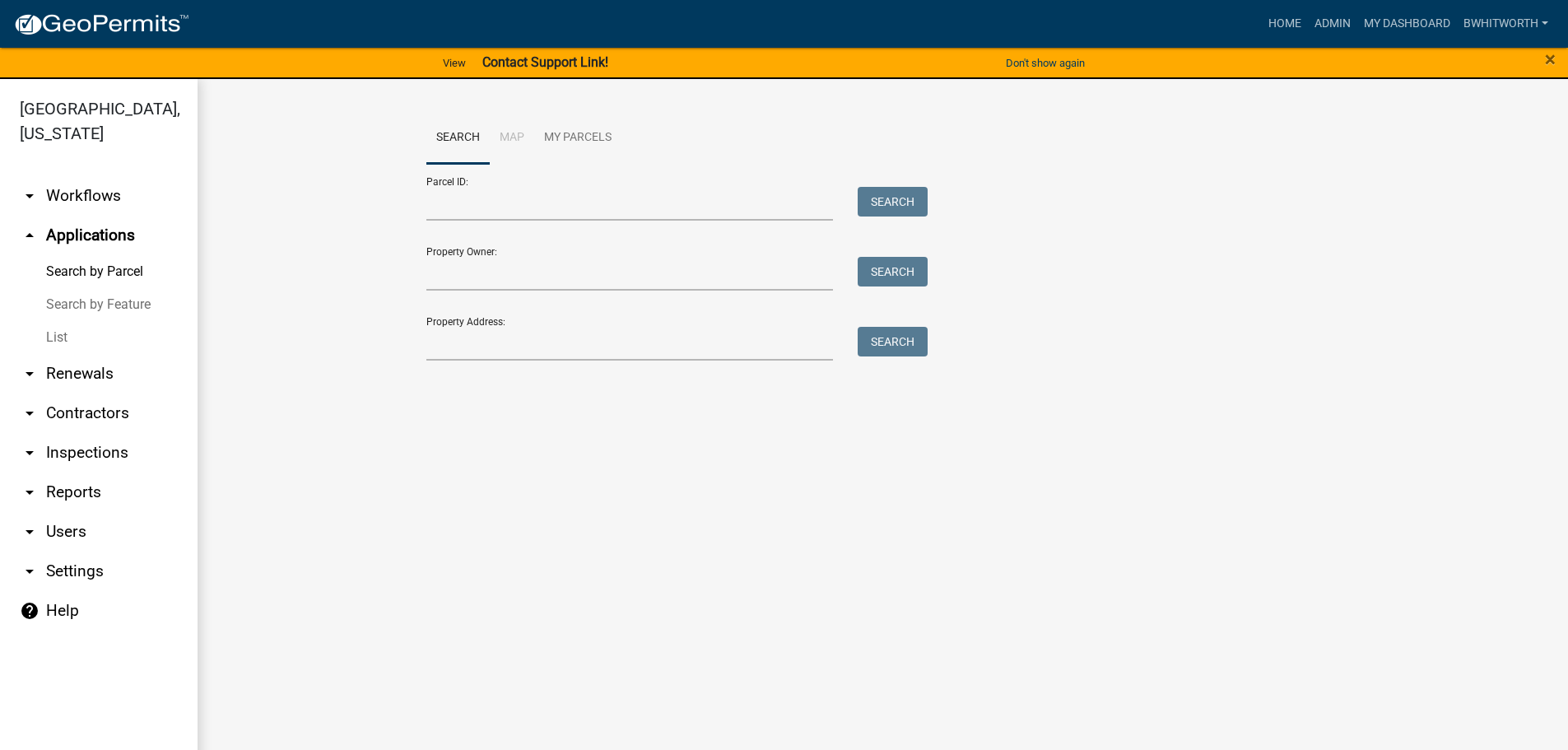
click at [51, 339] on link "List" at bounding box center [98, 337] width 198 height 33
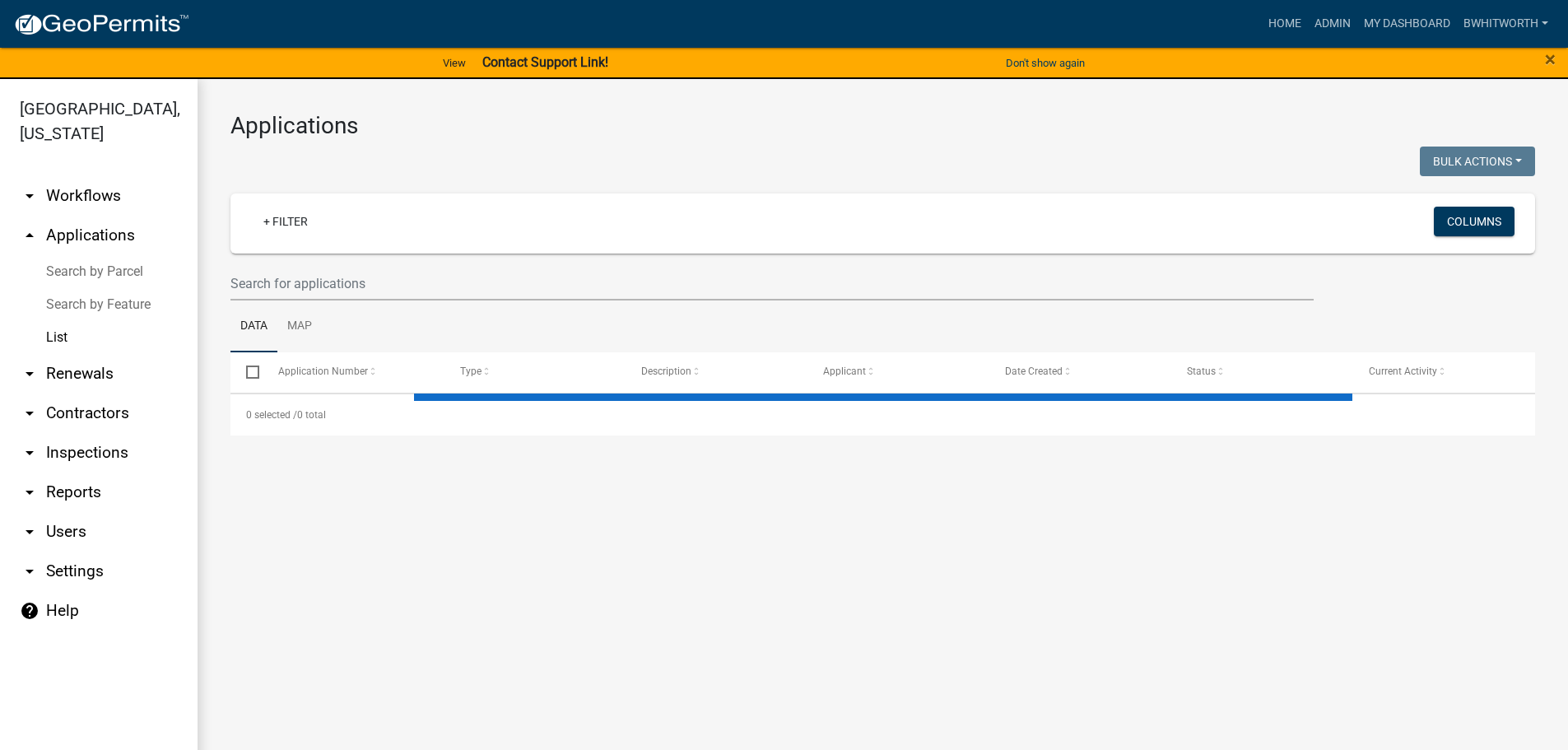
select select "3: 100"
